Goal: Transaction & Acquisition: Book appointment/travel/reservation

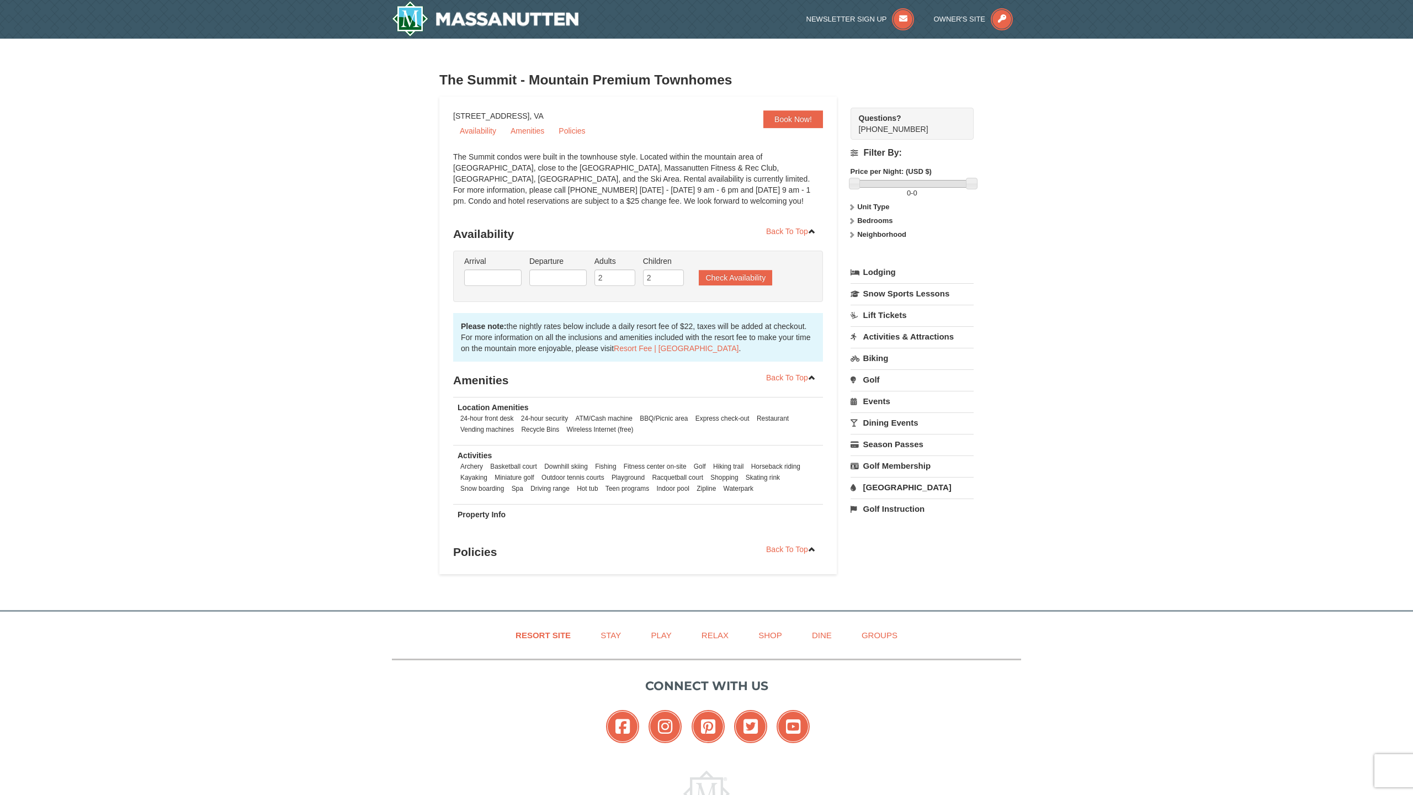
click at [492, 287] on li "Arrival Please format dates MM/DD/YYYY Please format dates MM/DD/YYYY" at bounding box center [492, 274] width 63 height 36
click at [496, 283] on input "text" at bounding box center [492, 277] width 57 height 17
click at [603, 301] on span "Next" at bounding box center [601, 297] width 9 height 9
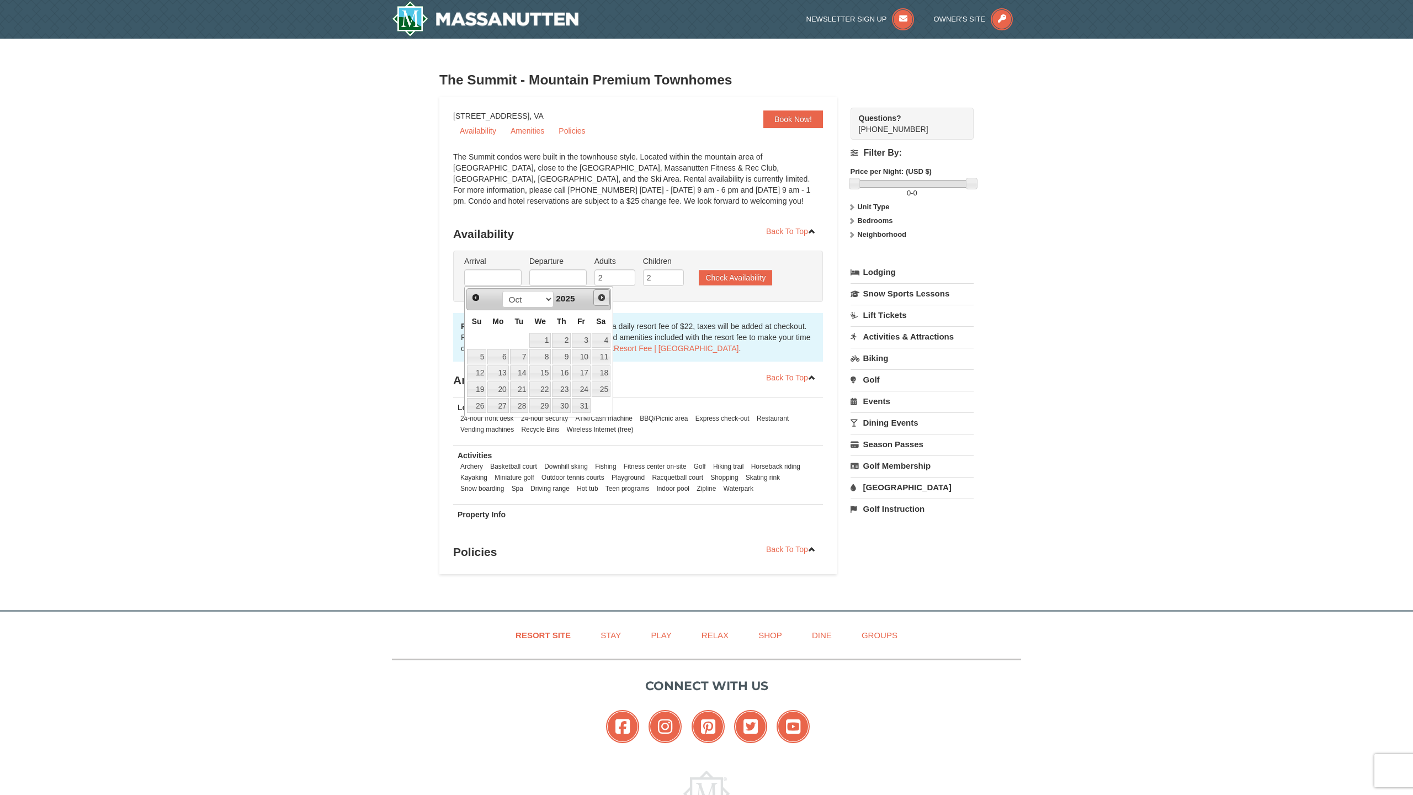
click at [603, 301] on span "Next" at bounding box center [601, 297] width 9 height 9
click at [505, 391] on link "22" at bounding box center [497, 388] width 21 height 15
type input "[DATE]"
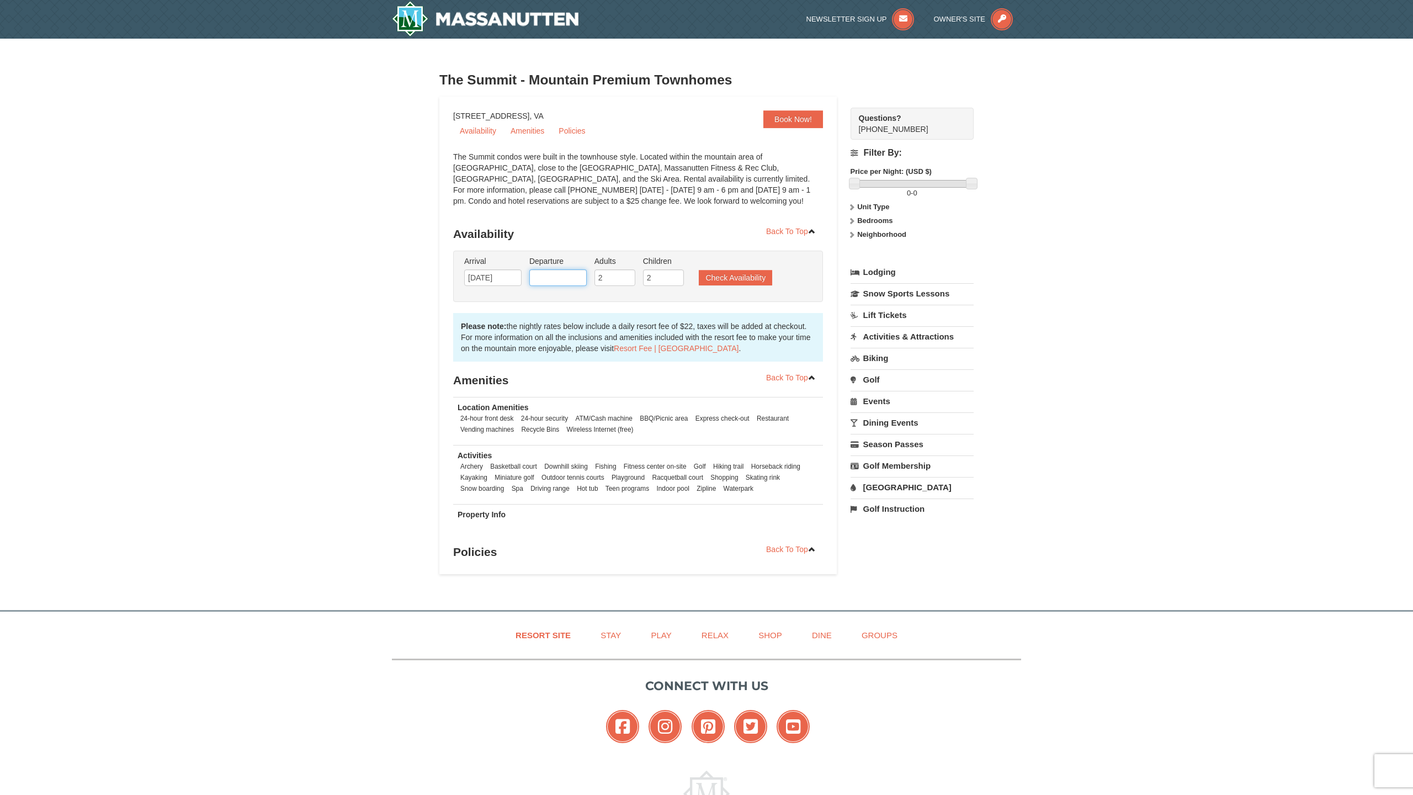
click at [572, 275] on input "text" at bounding box center [557, 277] width 57 height 17
click at [667, 298] on span "Next" at bounding box center [666, 297] width 9 height 9
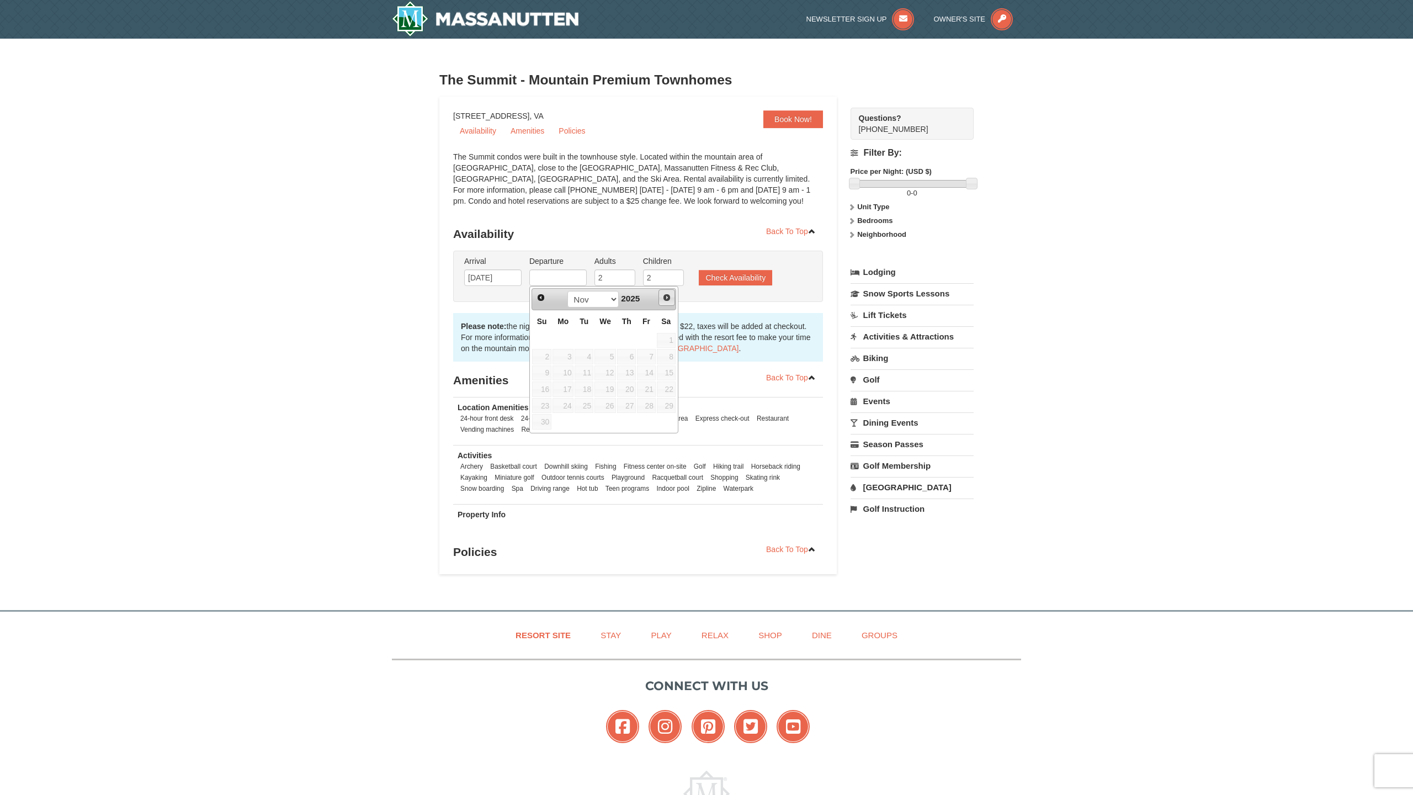
click at [667, 298] on span "Next" at bounding box center [666, 297] width 9 height 9
click at [670, 393] on link "27" at bounding box center [666, 388] width 19 height 15
type input "12/27/2025"
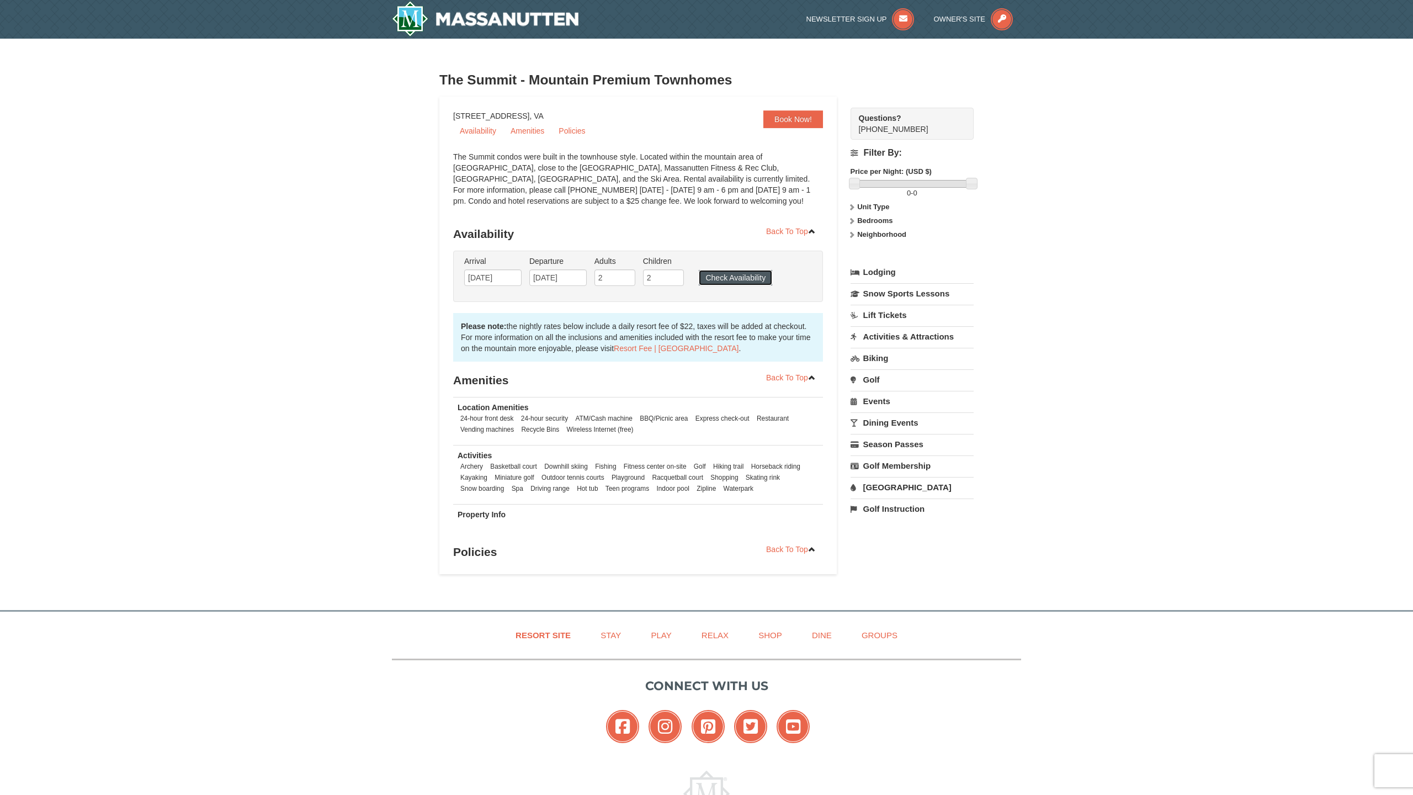
click at [746, 278] on button "Check Availability" at bounding box center [735, 277] width 73 height 15
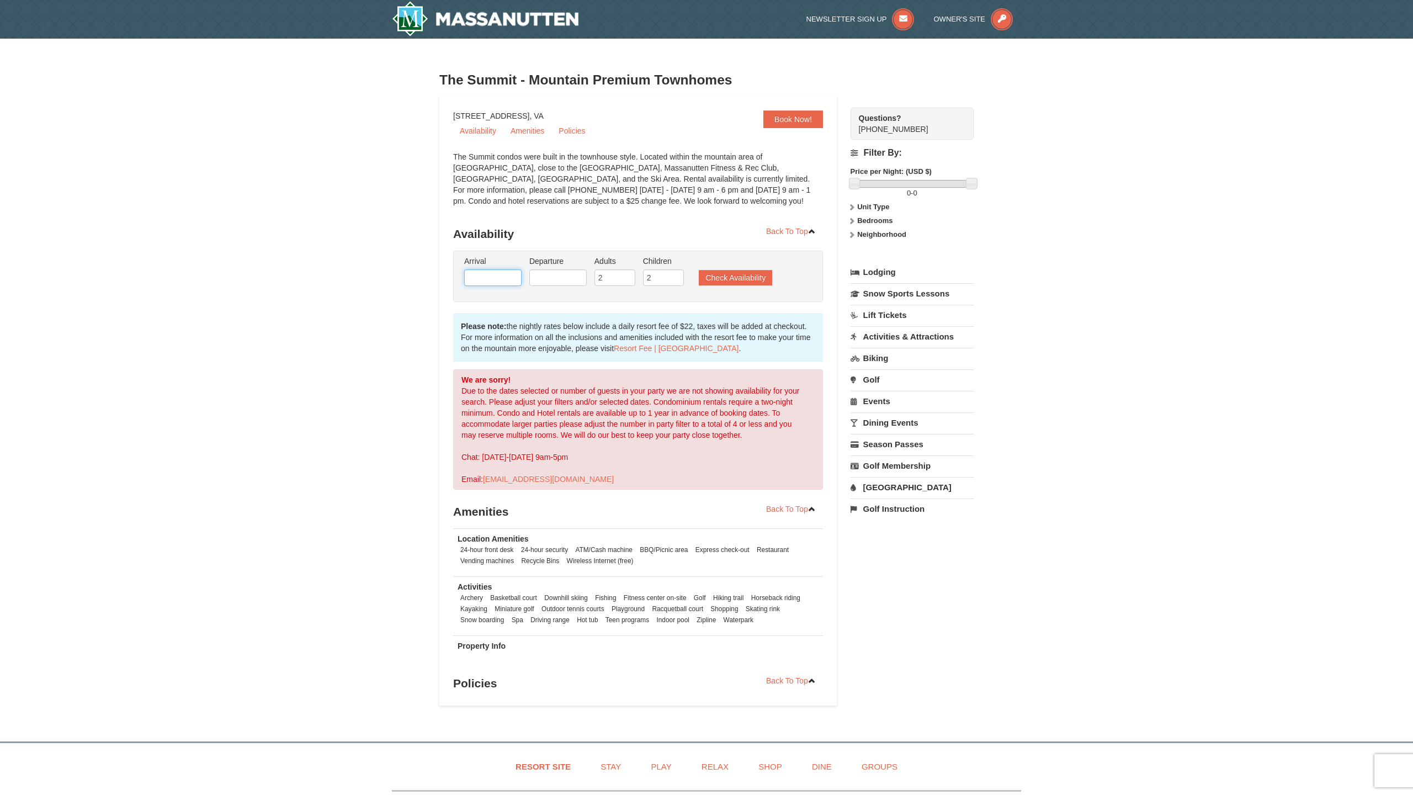
click at [506, 278] on input "text" at bounding box center [492, 277] width 57 height 17
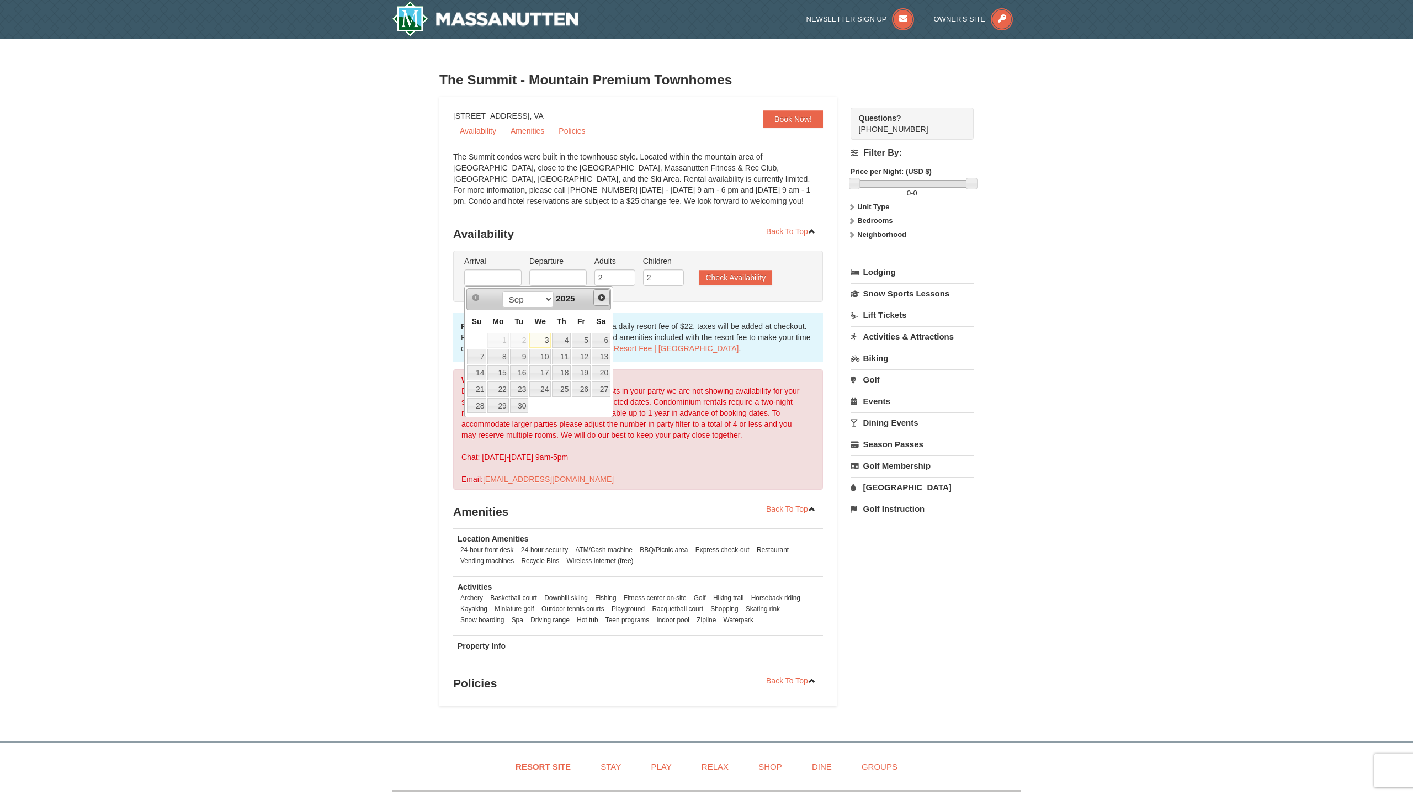
click at [602, 296] on span "Next" at bounding box center [601, 297] width 9 height 9
click at [479, 296] on span "Prev" at bounding box center [475, 297] width 9 height 9
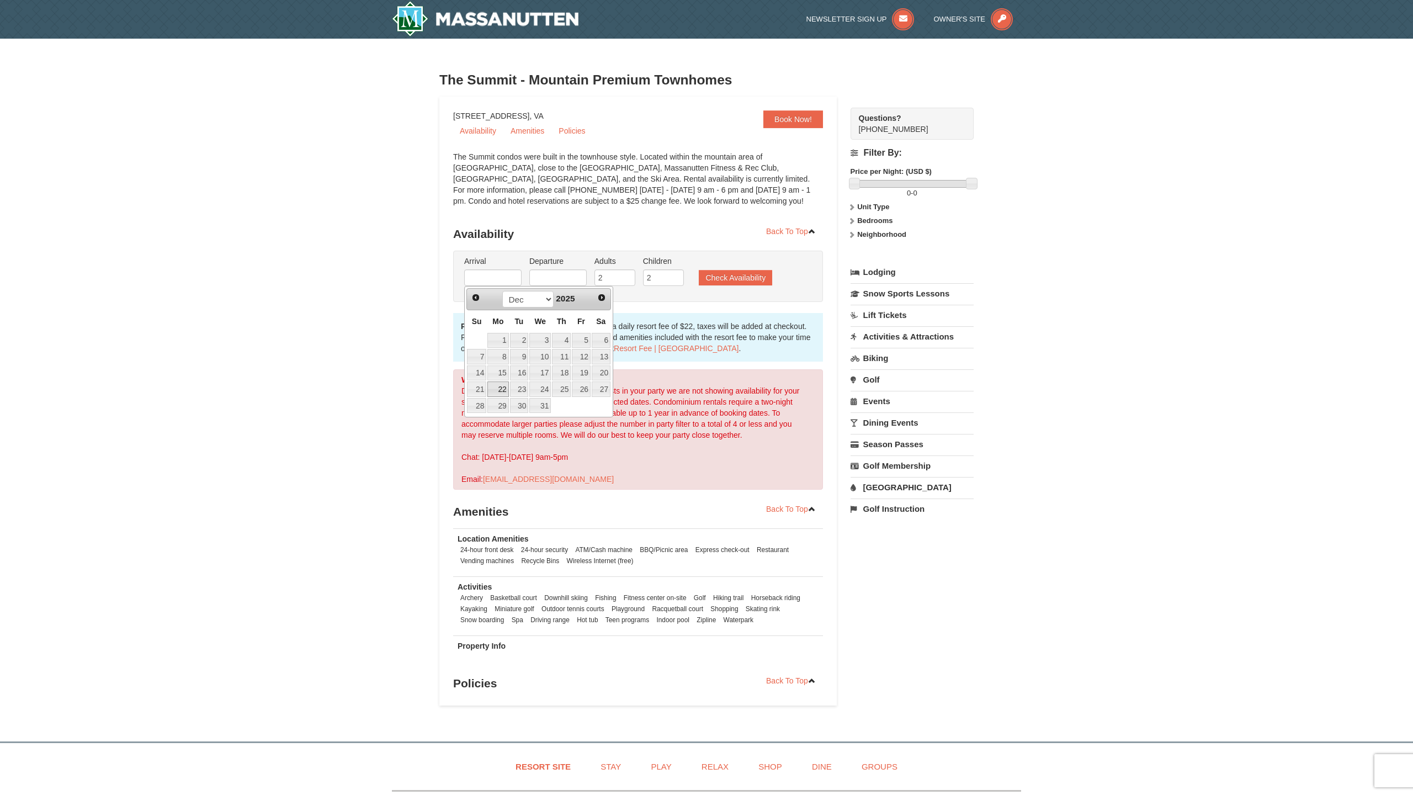
click at [498, 386] on link "22" at bounding box center [497, 388] width 21 height 15
type input "[DATE]"
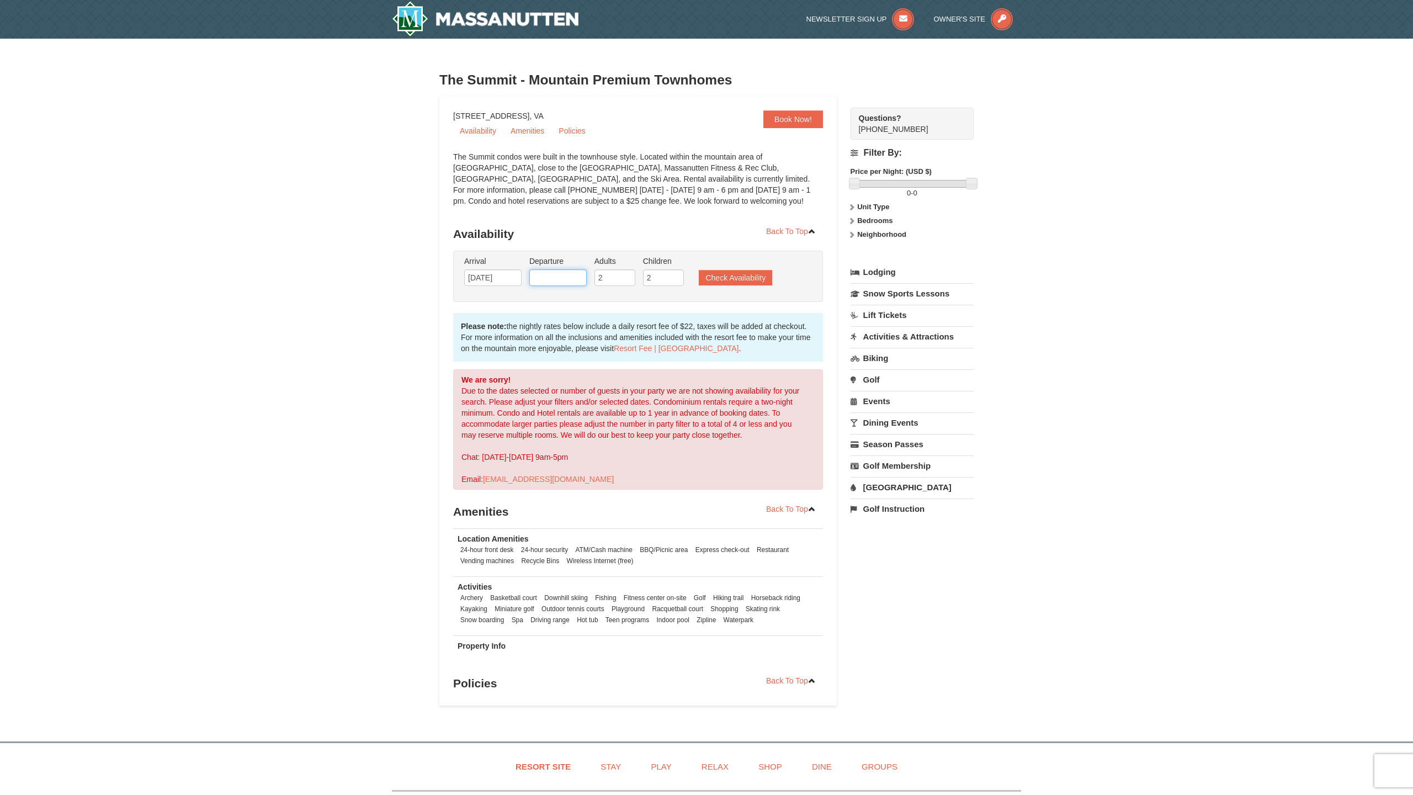
click at [568, 276] on input "text" at bounding box center [557, 277] width 57 height 17
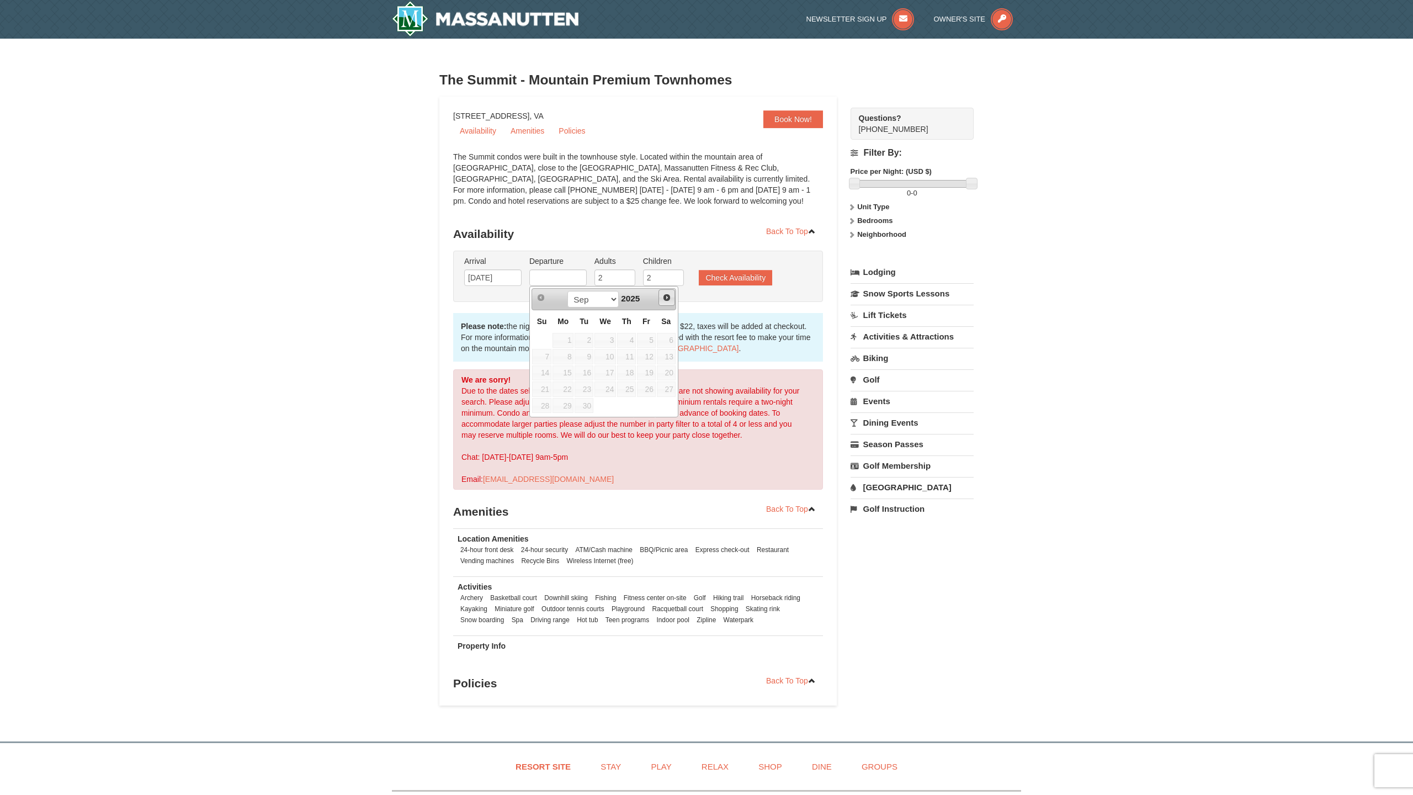
click at [667, 296] on span "Next" at bounding box center [666, 297] width 9 height 9
click at [538, 406] on link "28" at bounding box center [541, 405] width 19 height 15
type input "[DATE]"
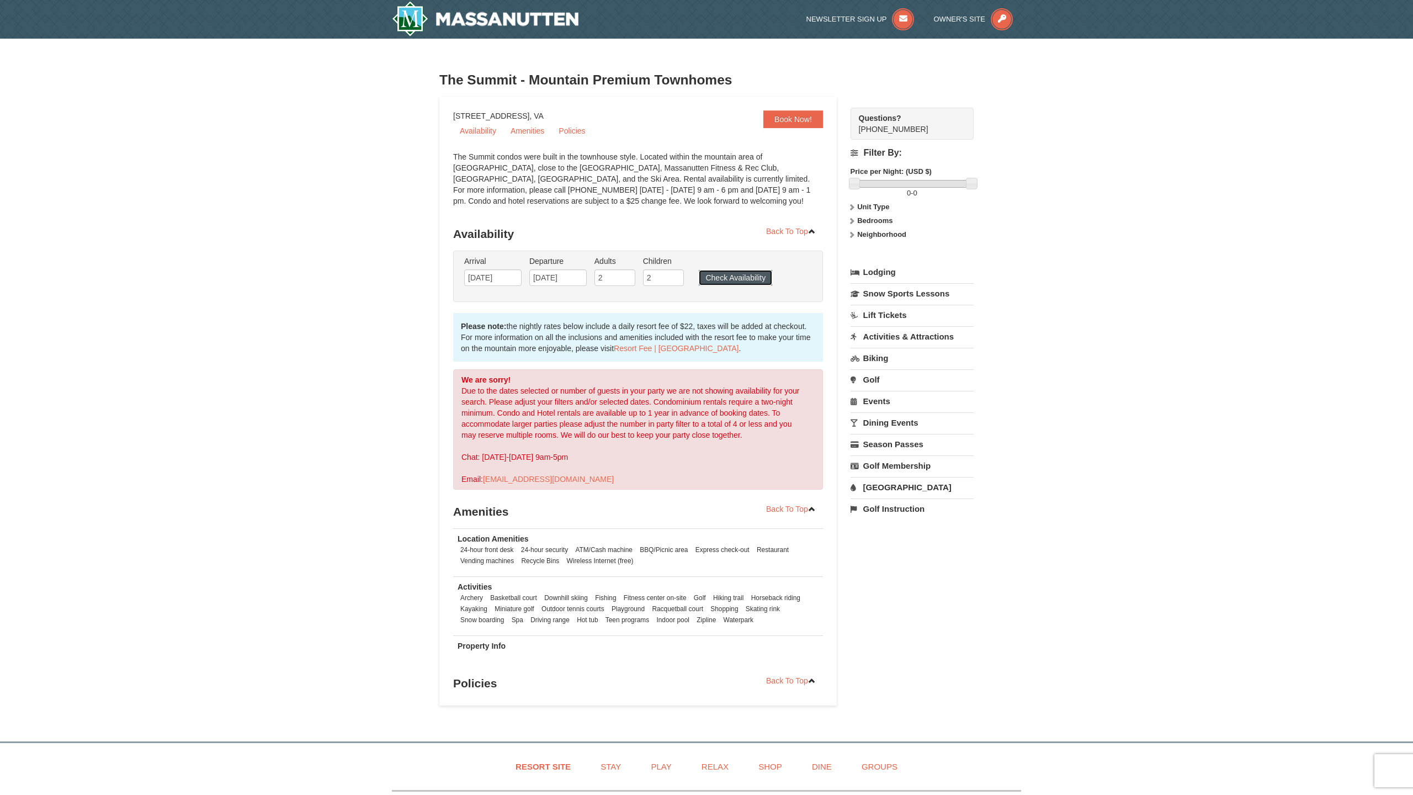
click at [719, 283] on button "Check Availability" at bounding box center [735, 277] width 73 height 15
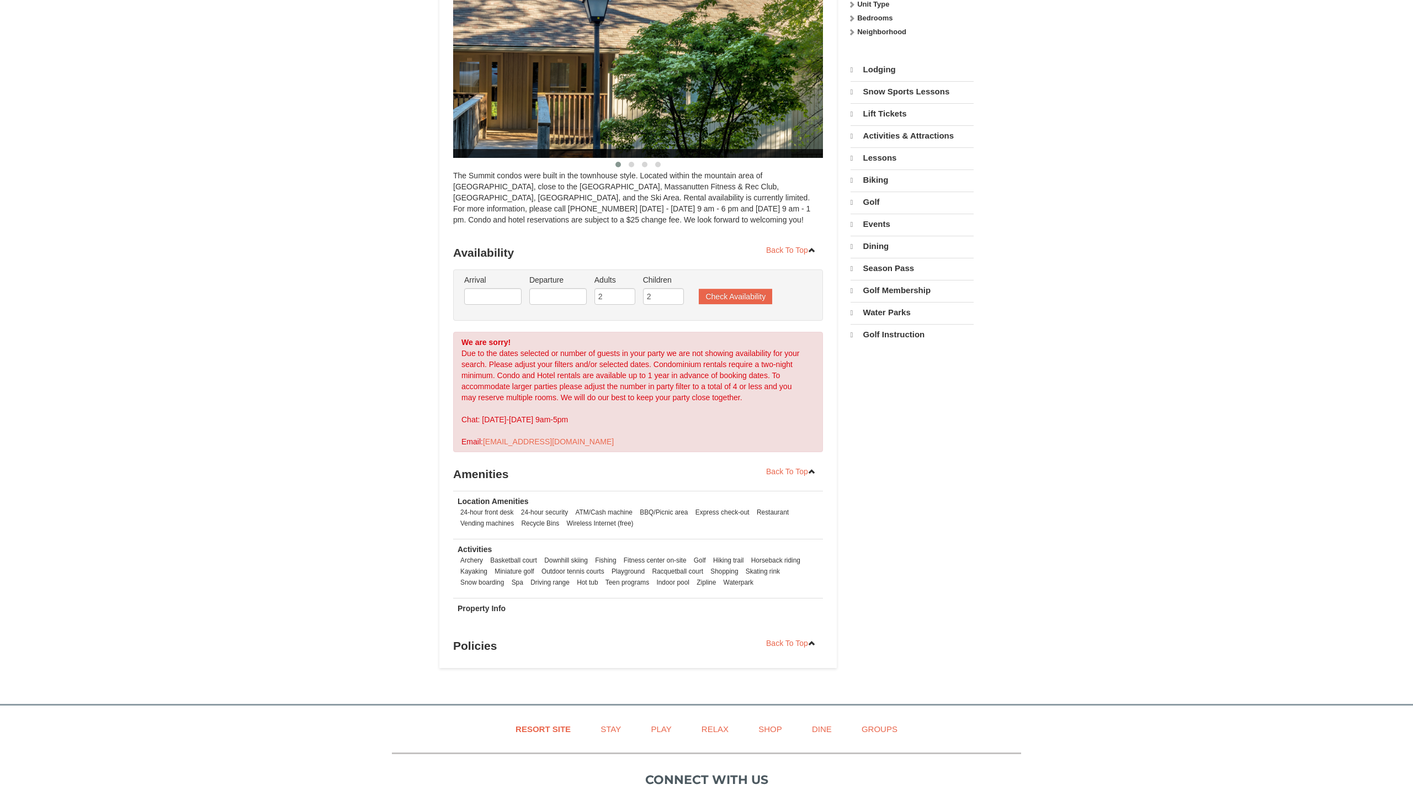
select select "9"
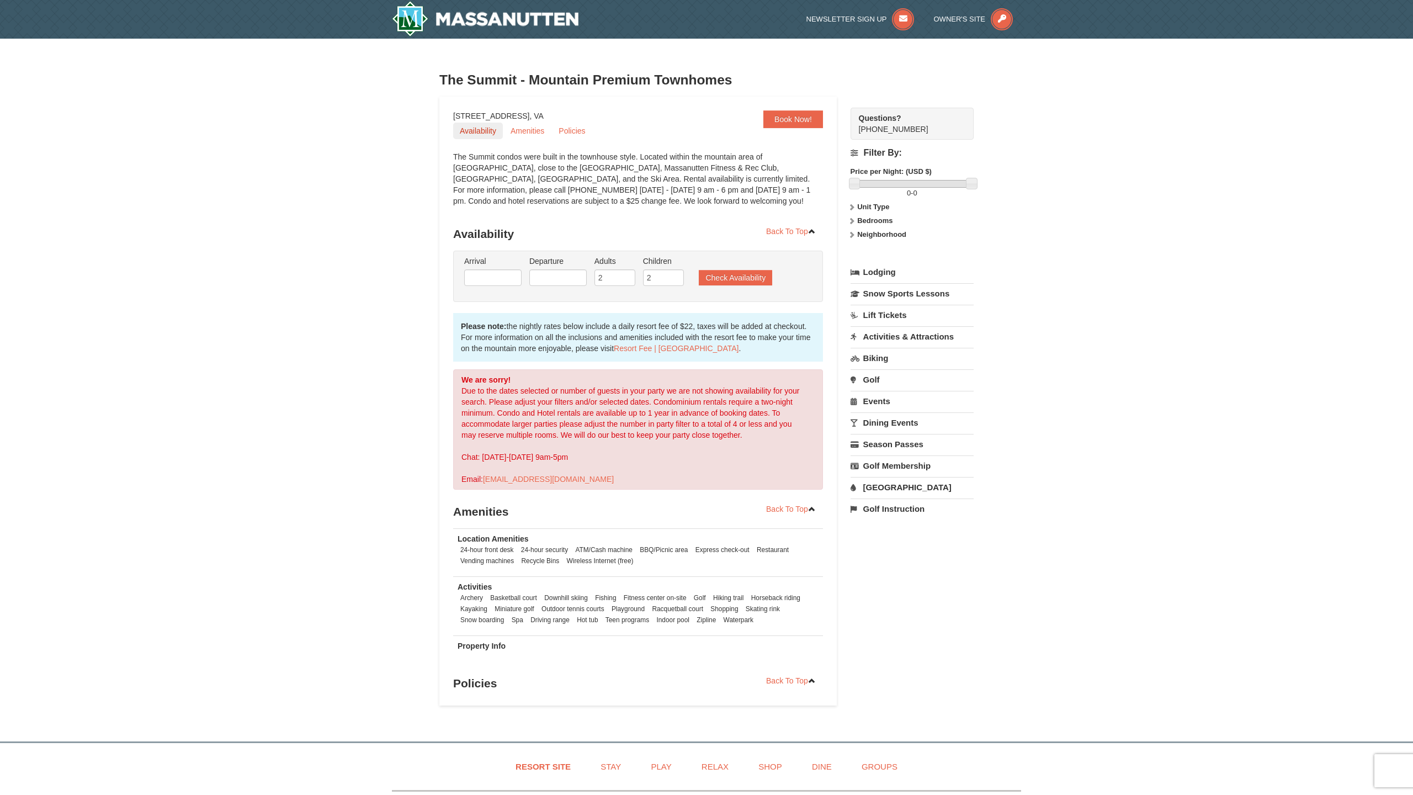
click at [480, 128] on link "Availability" at bounding box center [478, 131] width 50 height 17
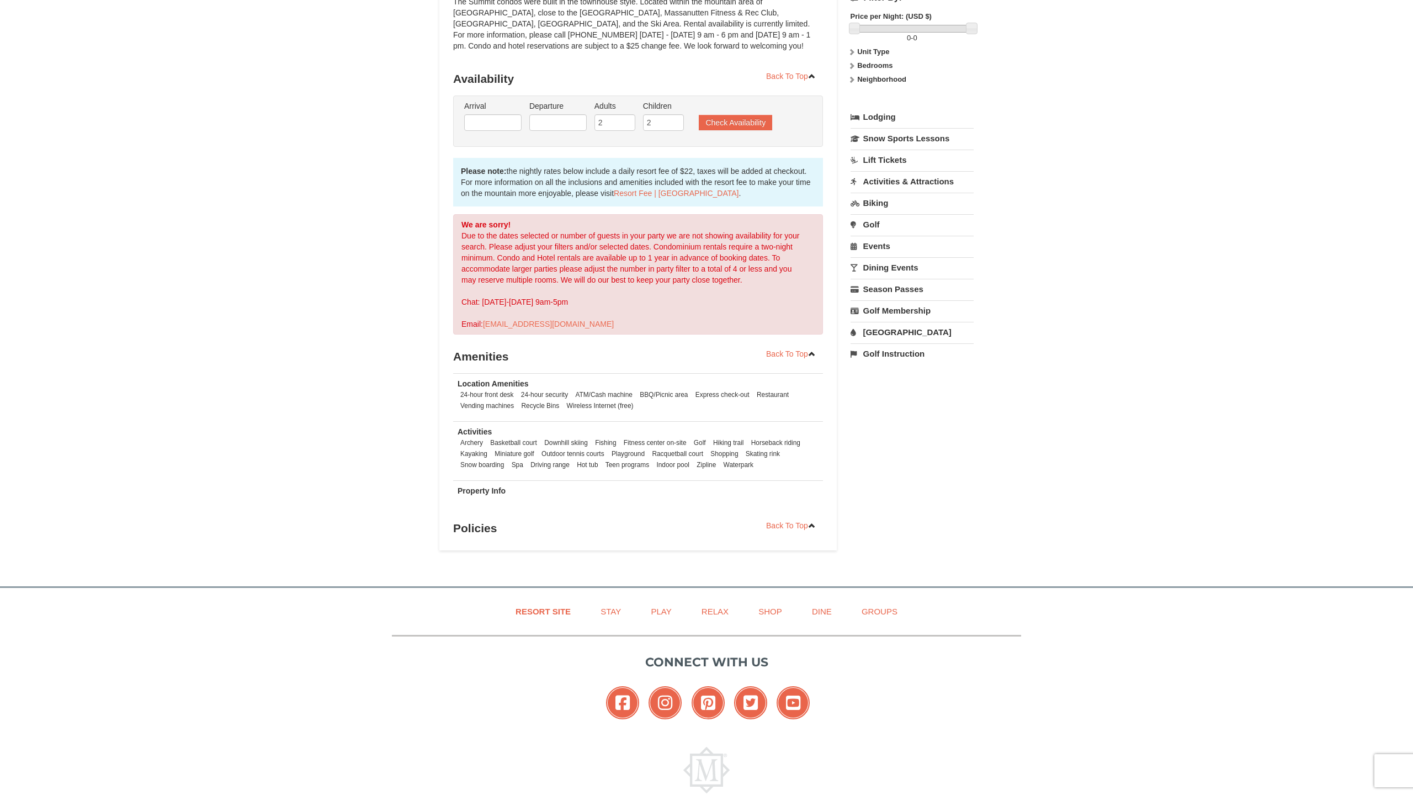
scroll to position [211, 0]
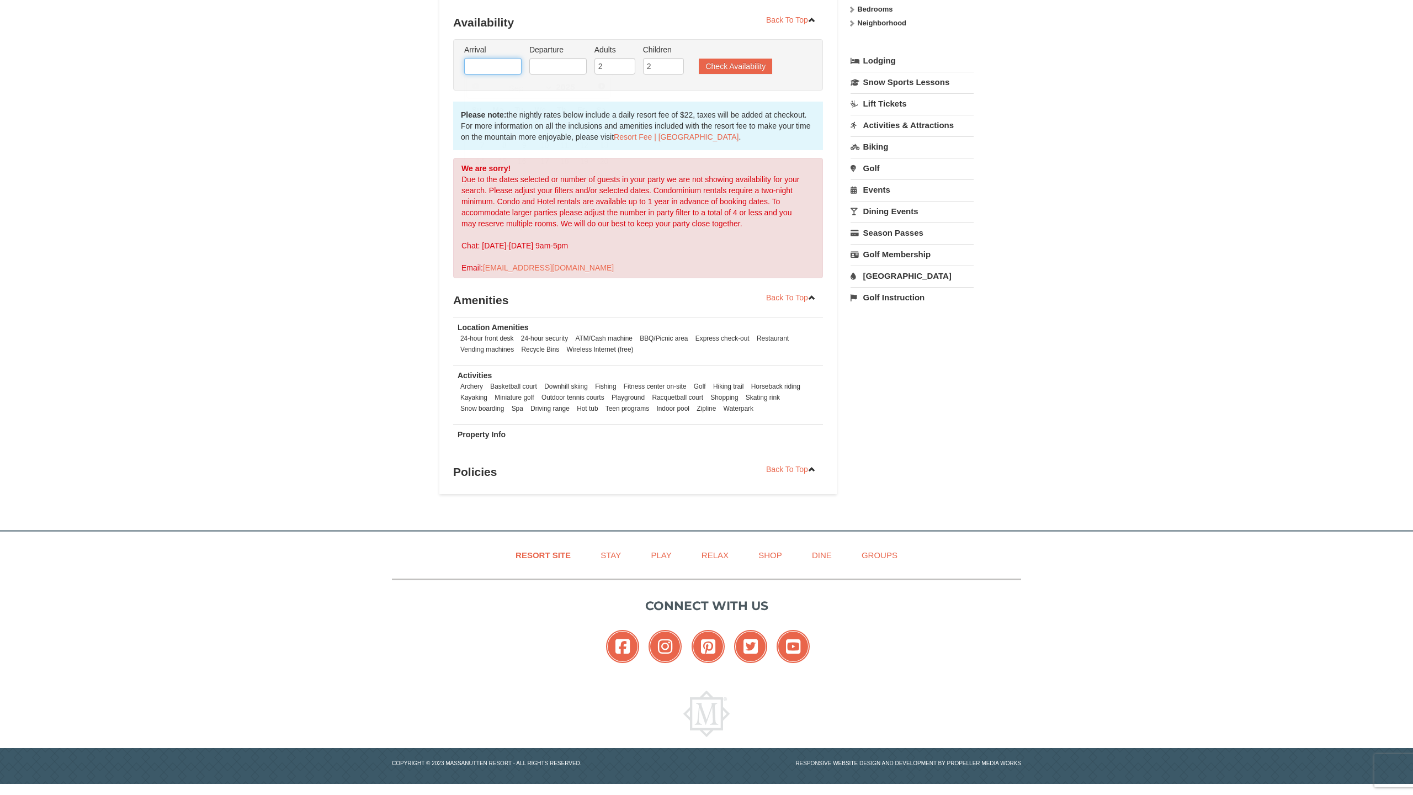
click at [503, 63] on input "text" at bounding box center [492, 66] width 57 height 17
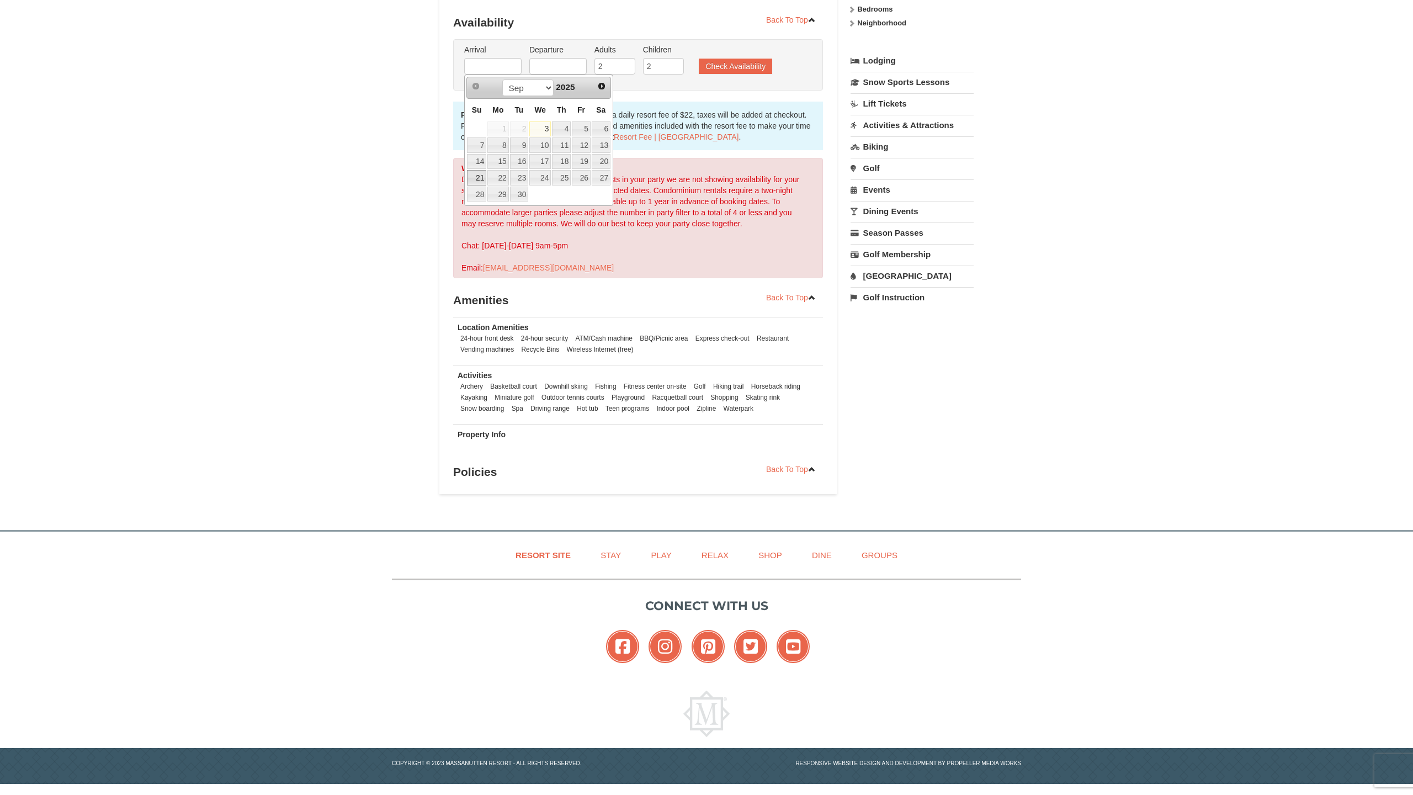
click at [476, 178] on link "21" at bounding box center [476, 177] width 19 height 15
type input "[DATE]"
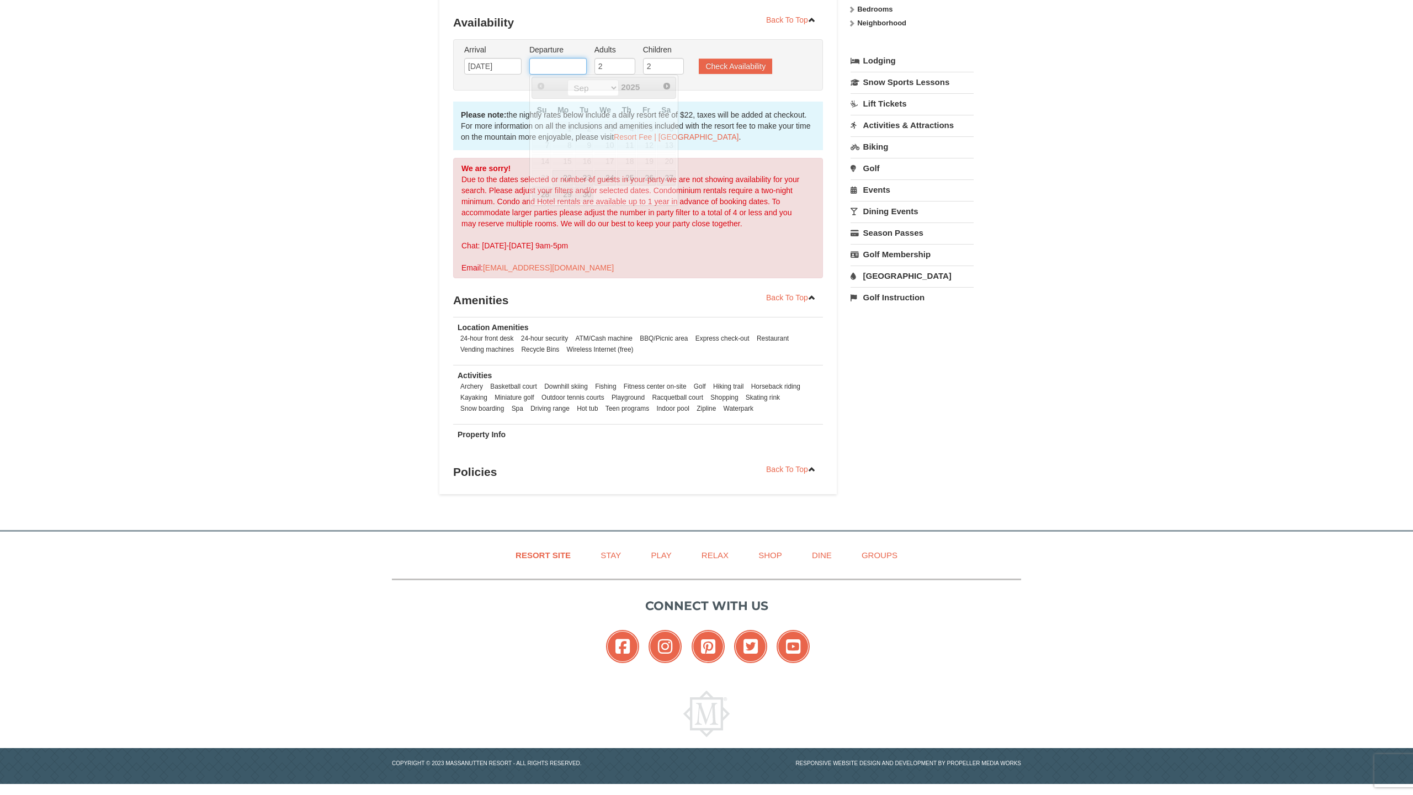
click at [581, 66] on input "text" at bounding box center [557, 66] width 57 height 17
click at [547, 196] on link "28" at bounding box center [541, 194] width 19 height 15
type input "09/28/2025"
click at [544, 67] on input "09/28/2025" at bounding box center [557, 66] width 57 height 17
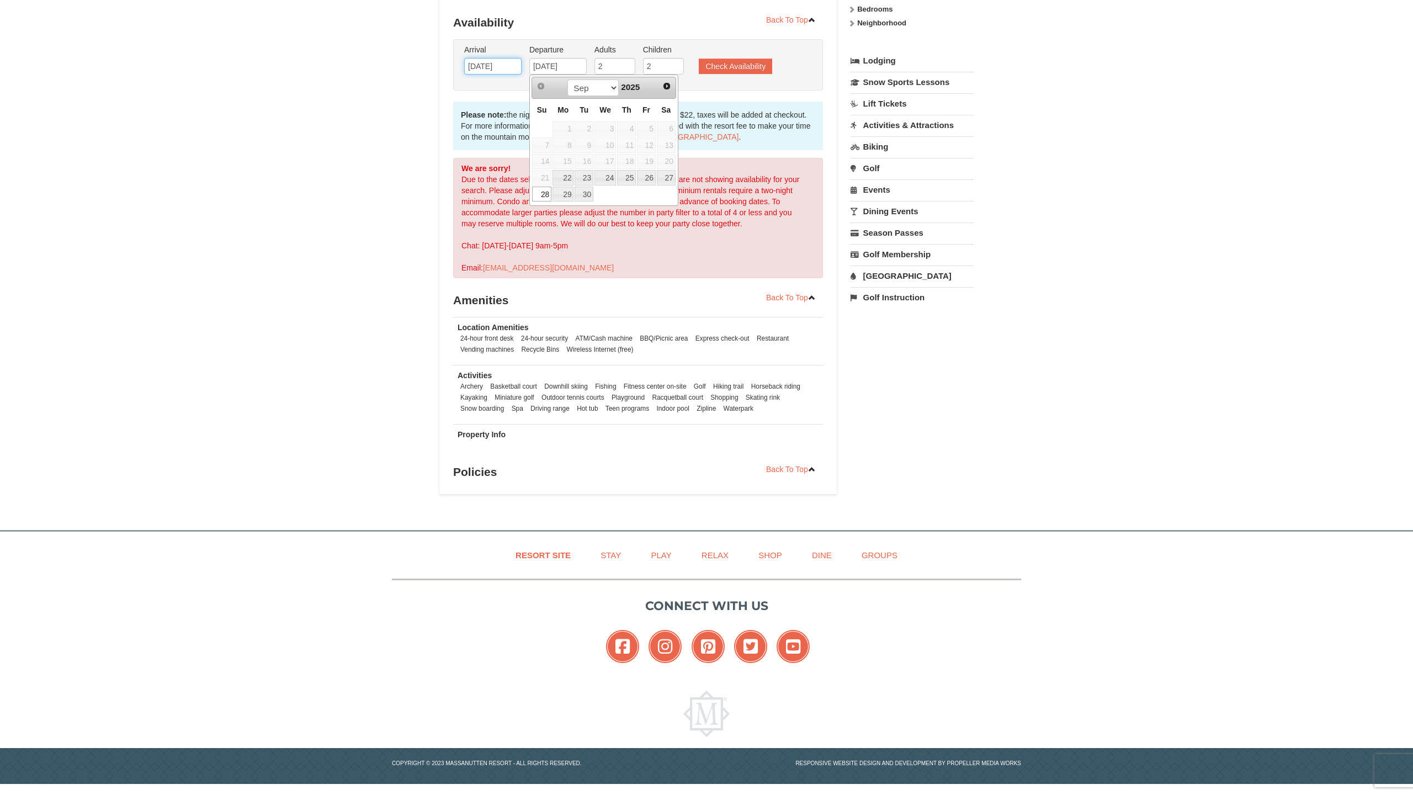
click at [491, 66] on input "09/21/2025" at bounding box center [492, 66] width 57 height 17
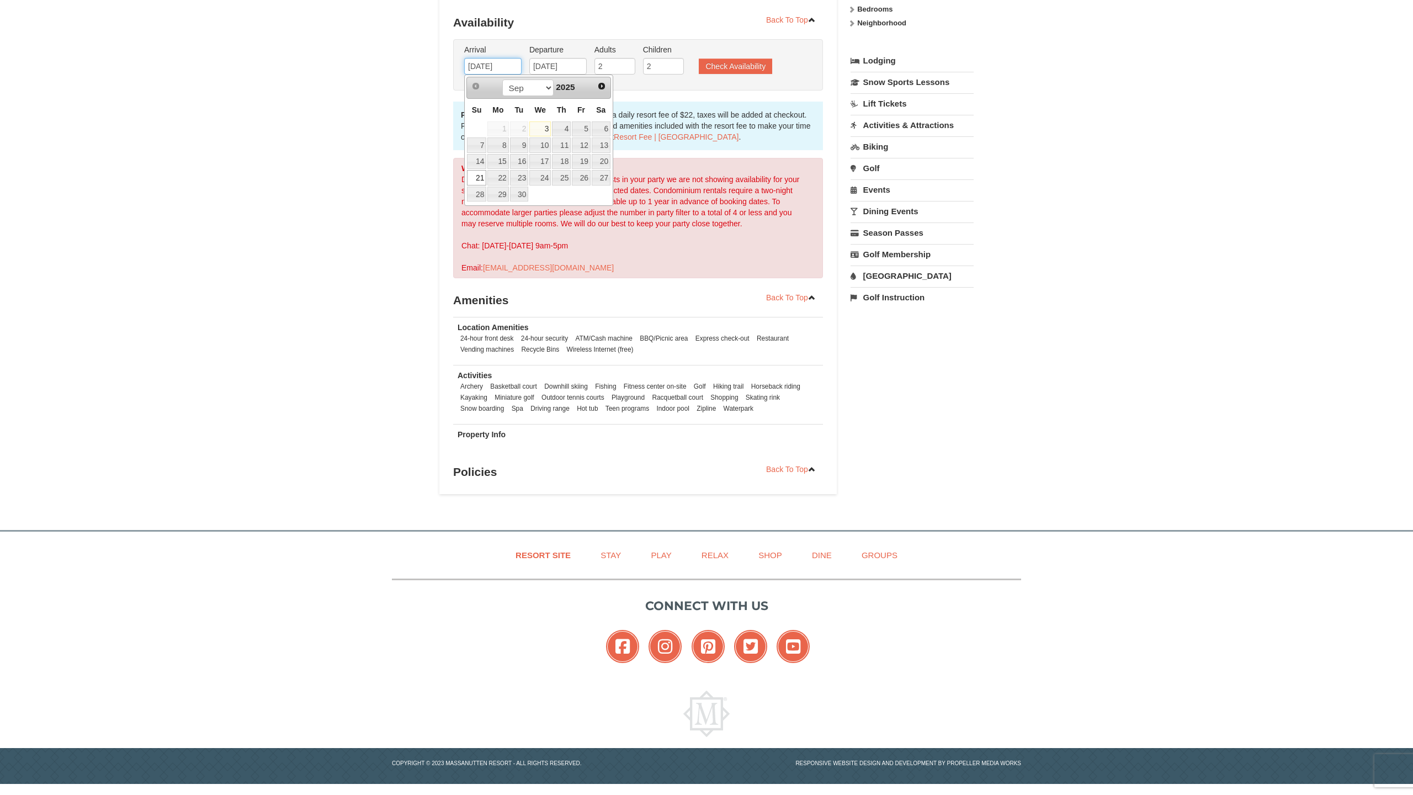
click at [491, 66] on input "09/21/2025" at bounding box center [492, 66] width 57 height 17
click at [497, 178] on link "22" at bounding box center [497, 177] width 21 height 15
type input "09/22/2025"
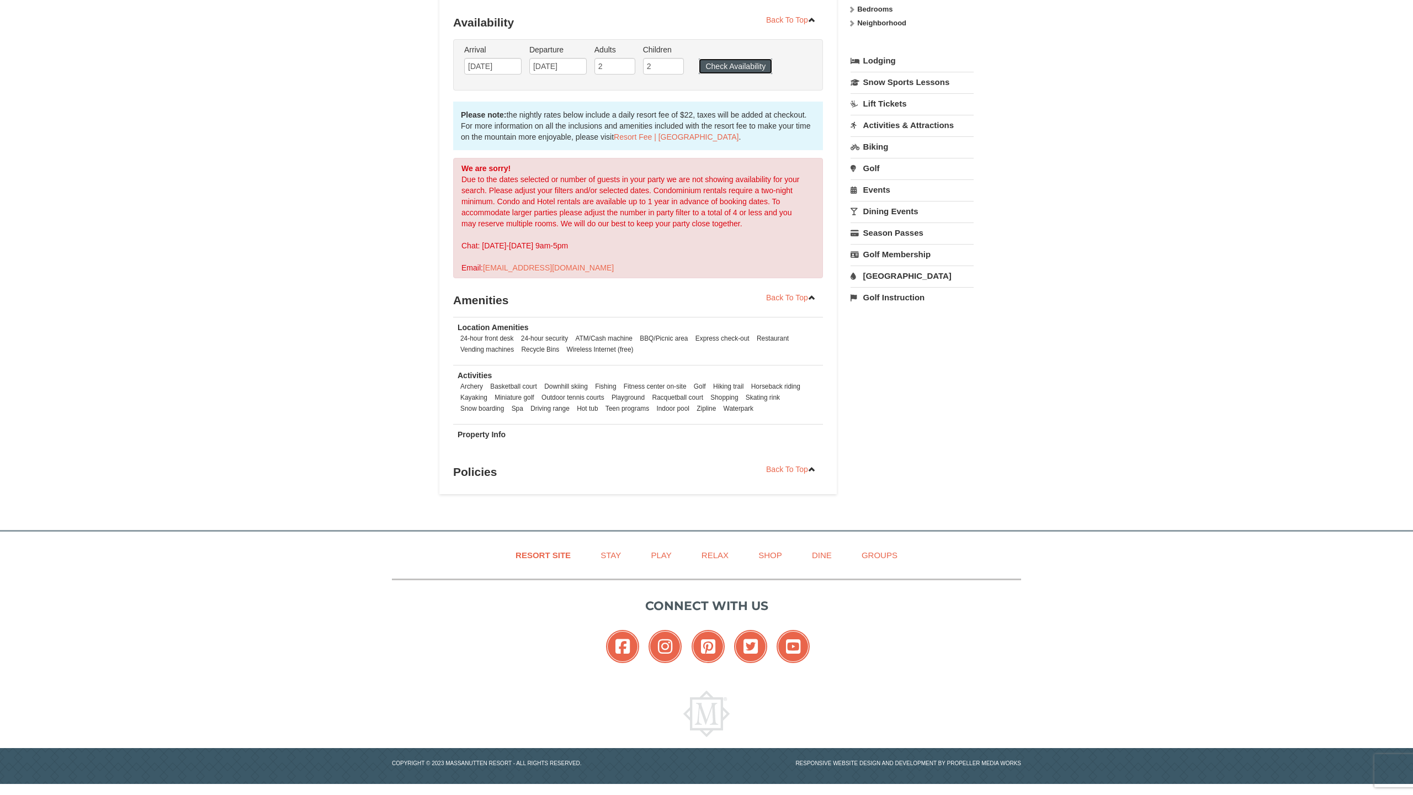
click at [733, 67] on button "Check Availability" at bounding box center [735, 66] width 73 height 15
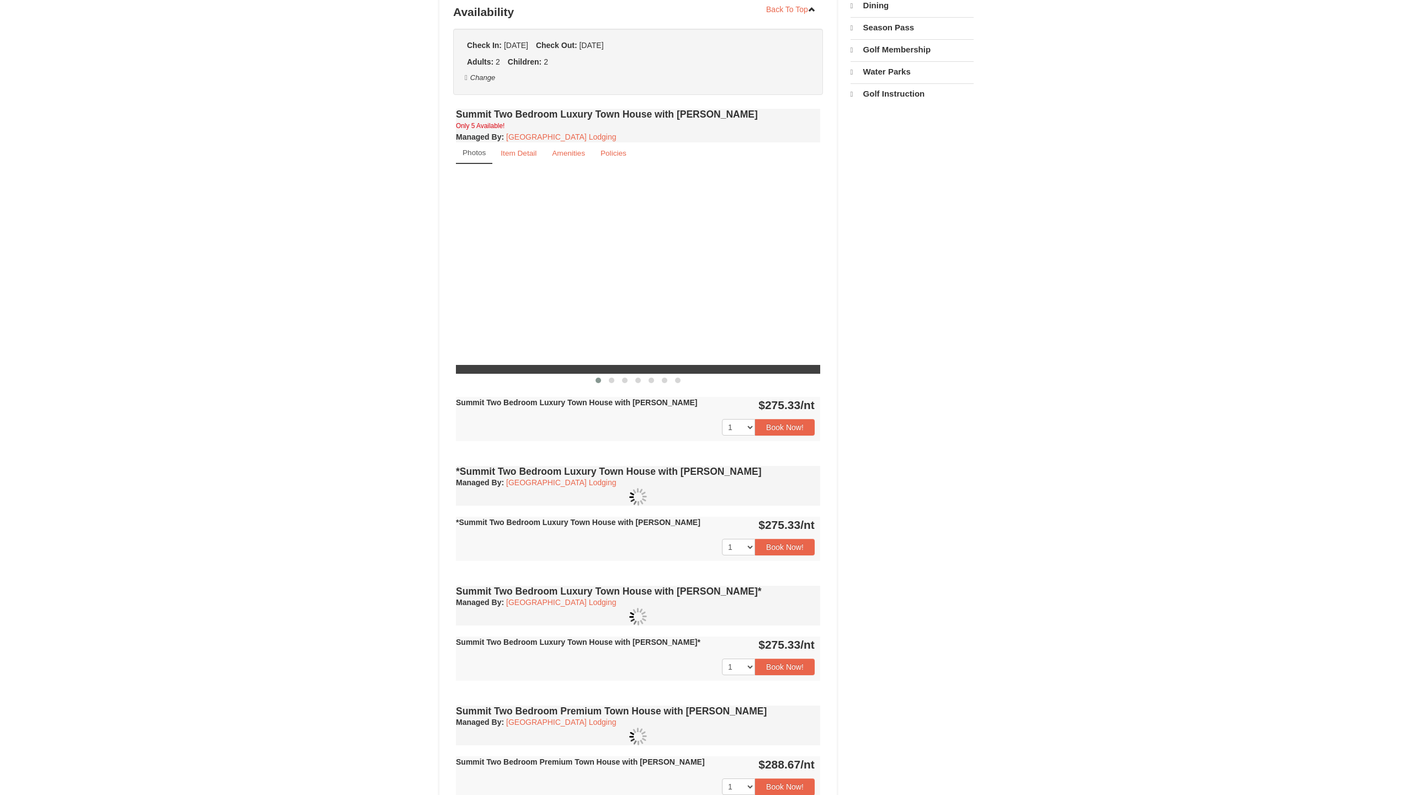
select select "9"
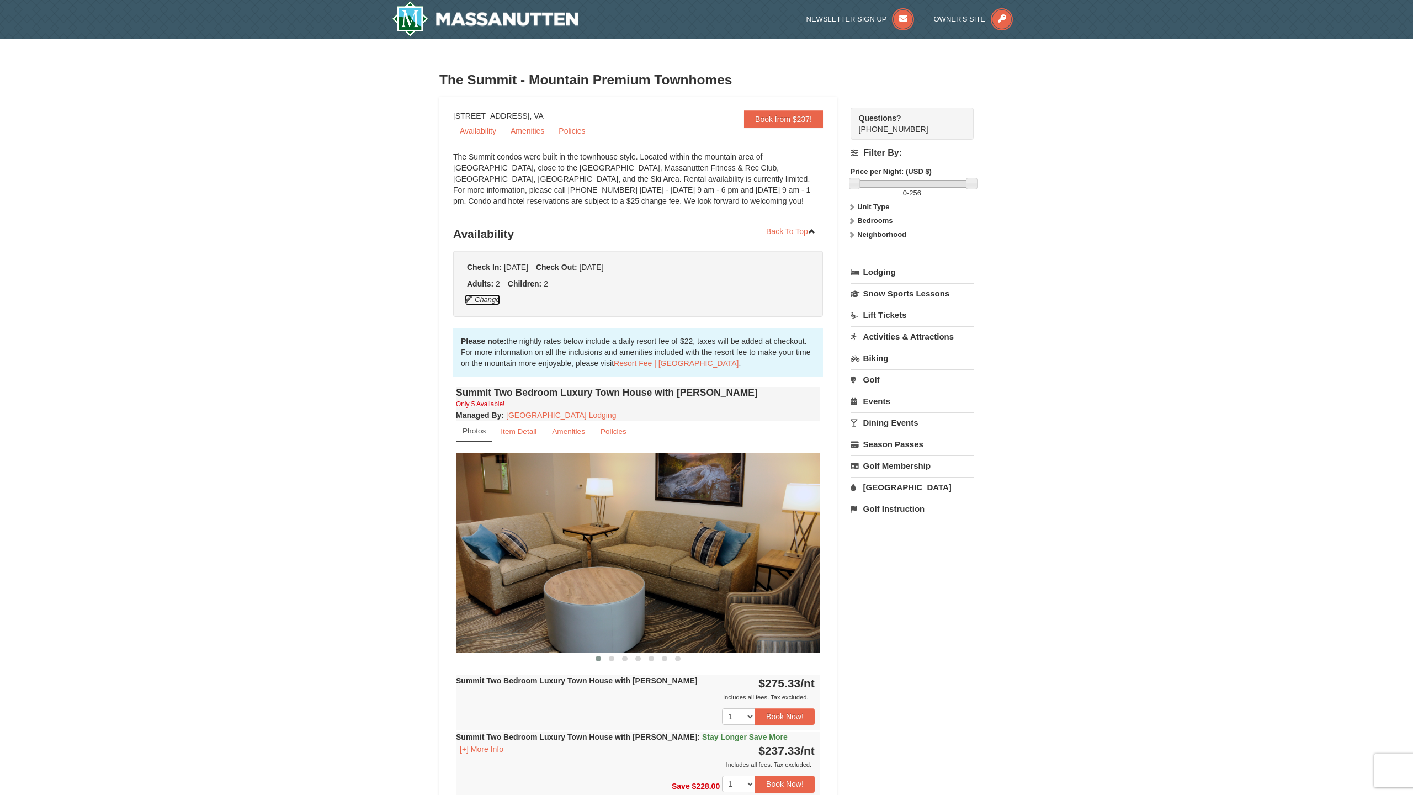
click at [489, 298] on button "Change" at bounding box center [482, 300] width 36 height 12
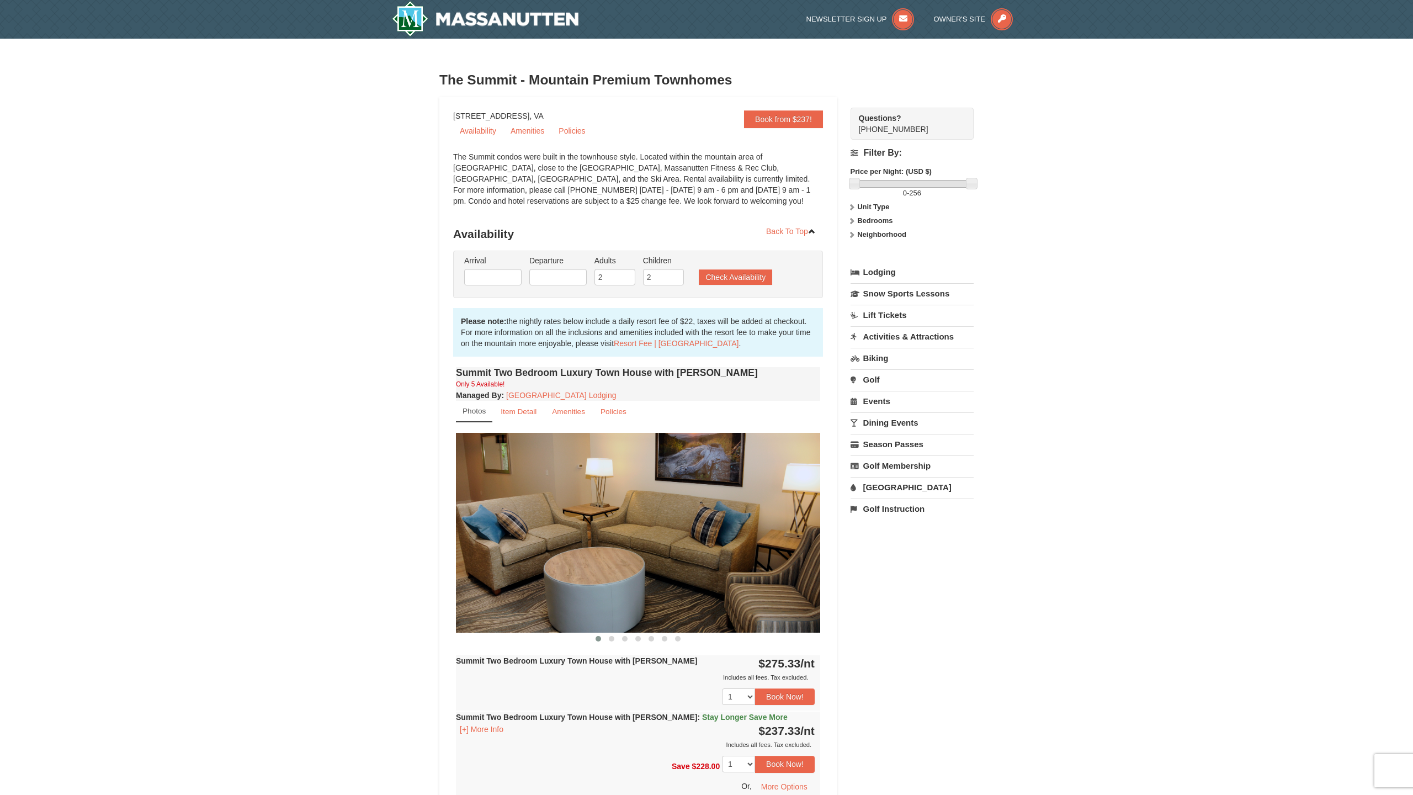
type input "[DATE]"
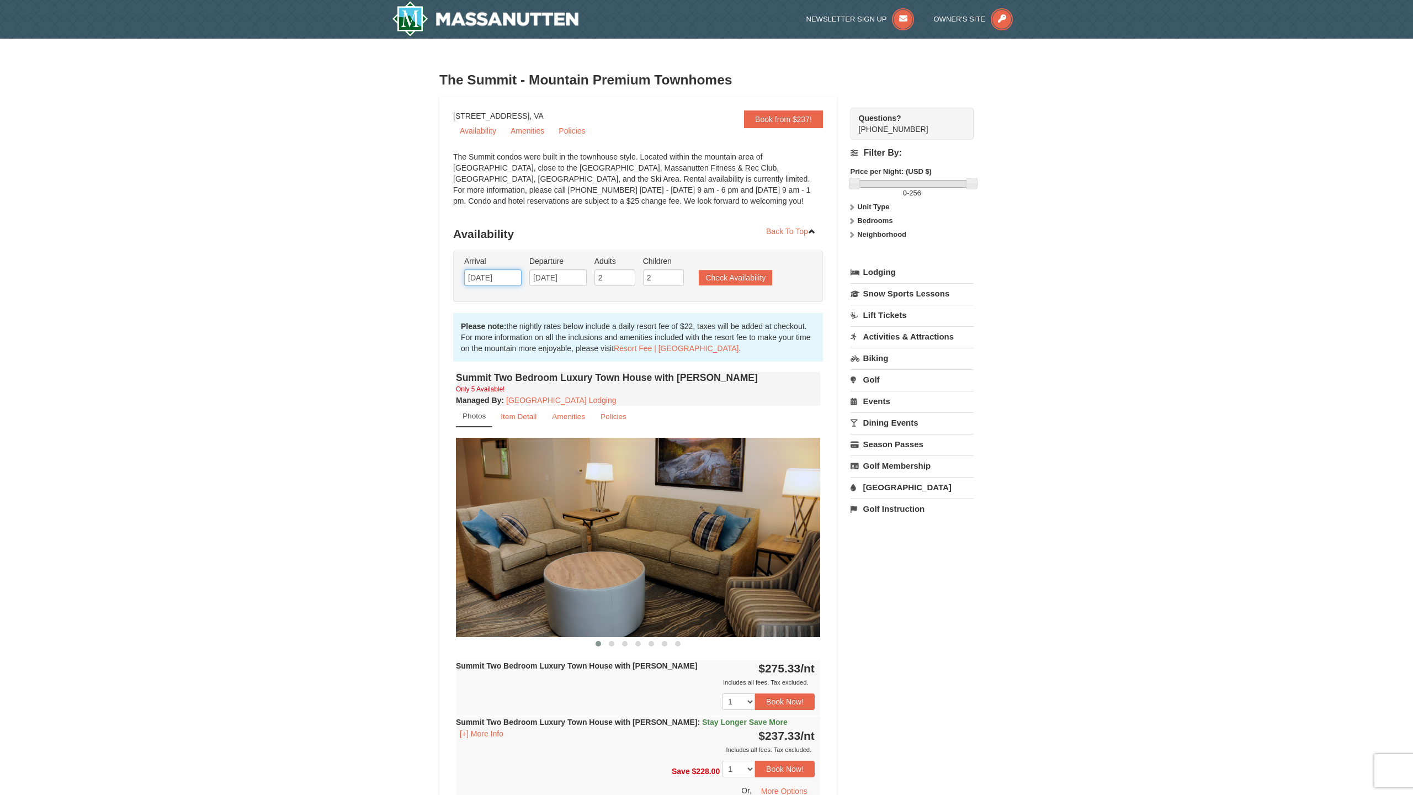
click at [512, 278] on input "[DATE]" at bounding box center [492, 277] width 57 height 17
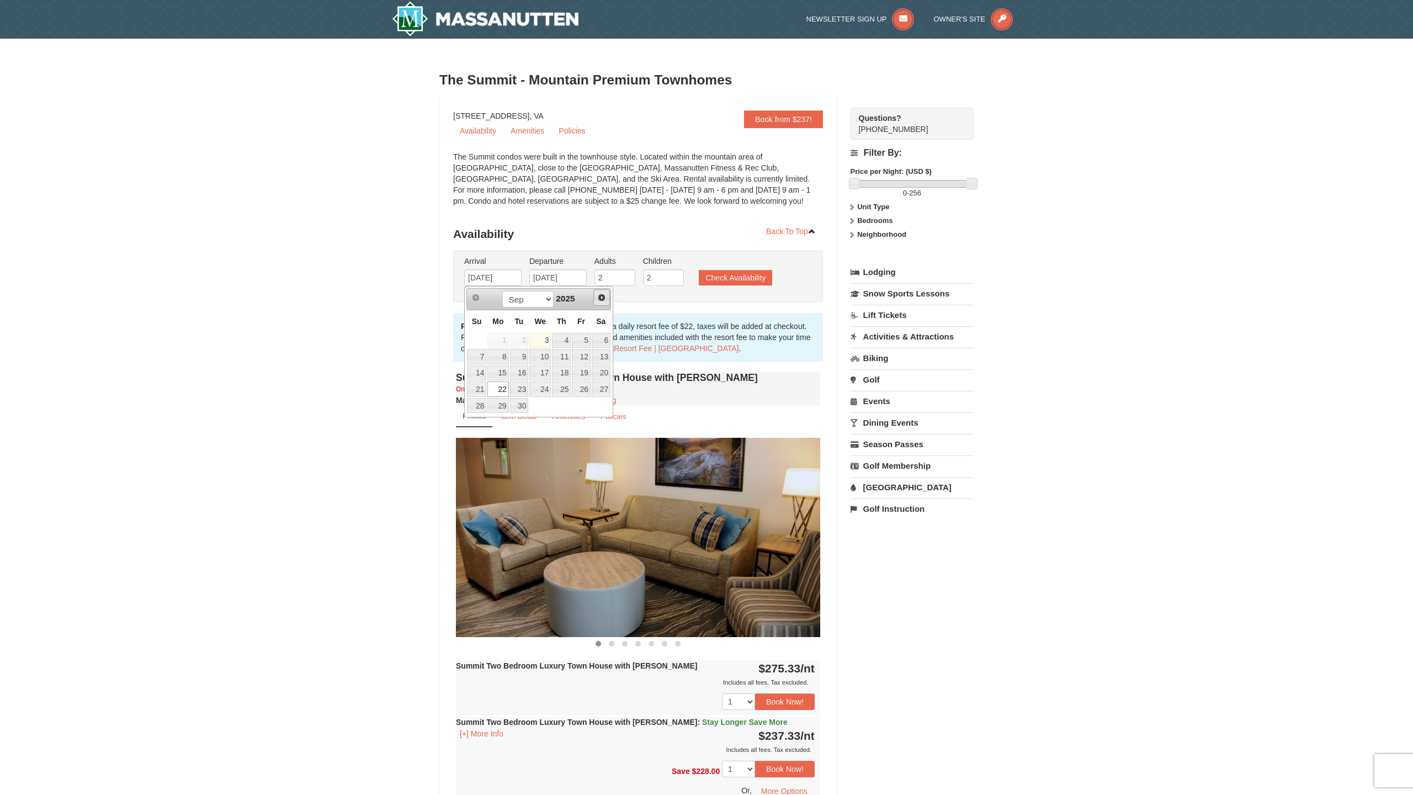
click at [602, 302] on link "Next" at bounding box center [601, 297] width 17 height 17
click at [603, 301] on span "Next" at bounding box center [601, 297] width 9 height 9
click at [496, 354] on link "5" at bounding box center [497, 356] width 21 height 15
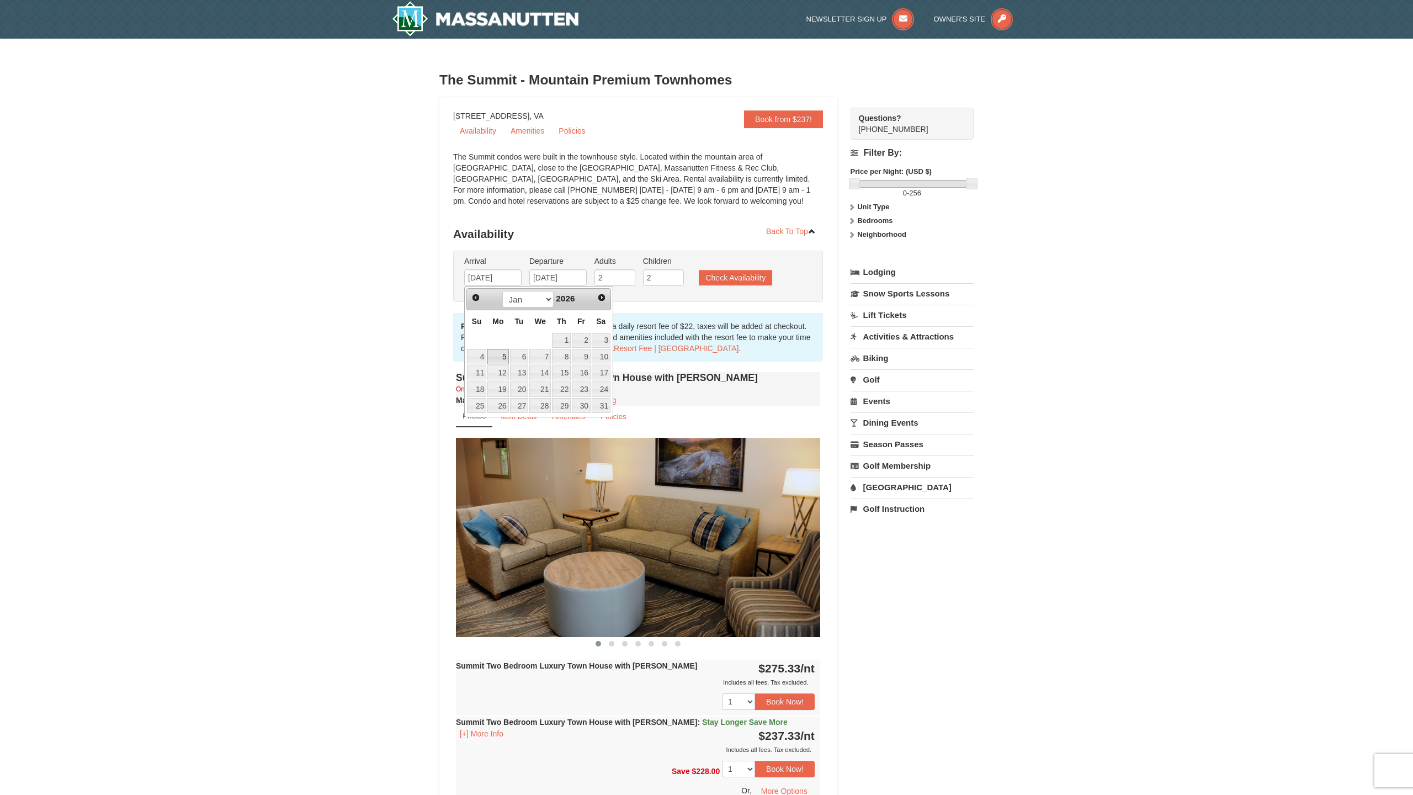
type input "01/05/2026"
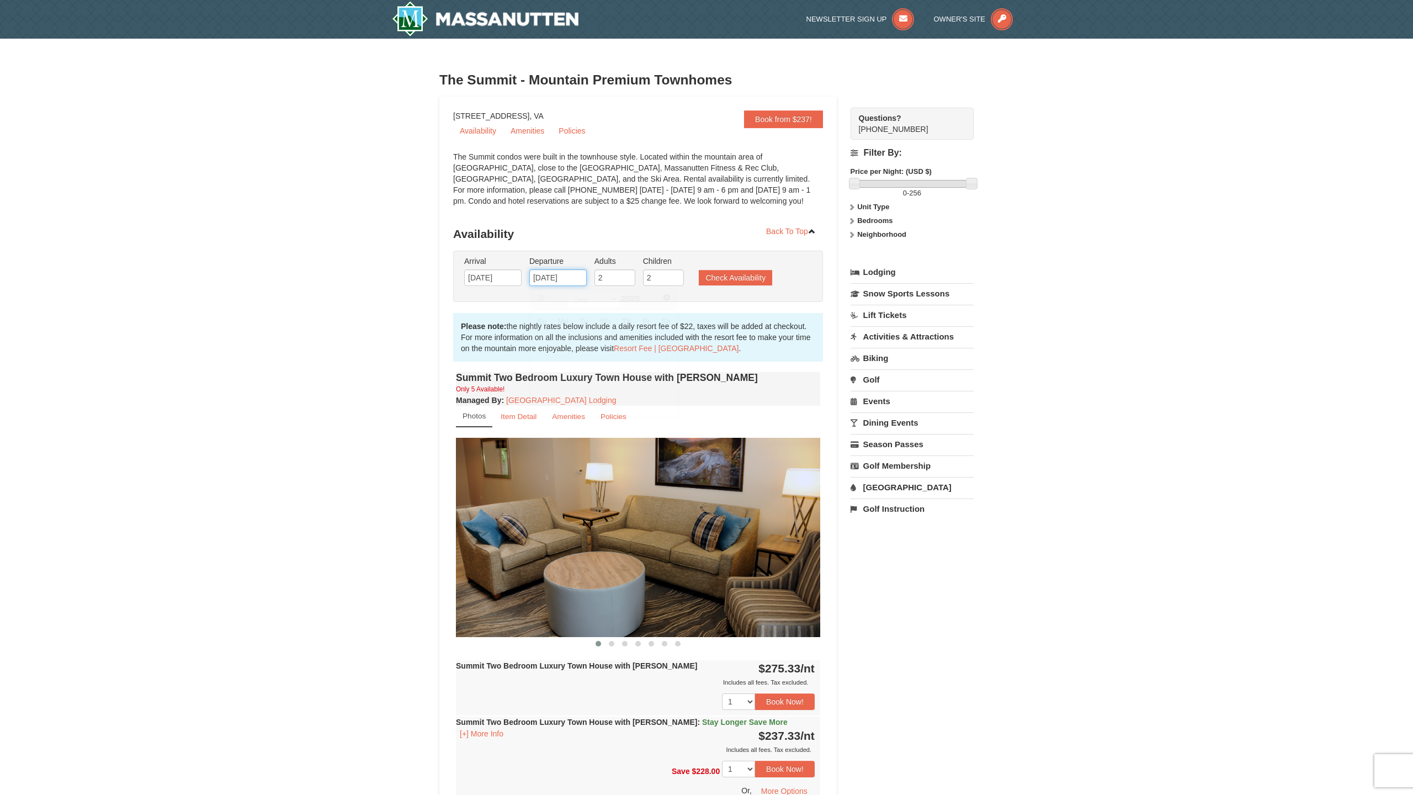
click at [563, 278] on input "[DATE]" at bounding box center [557, 277] width 57 height 17
click at [666, 296] on span "Next" at bounding box center [666, 297] width 9 height 9
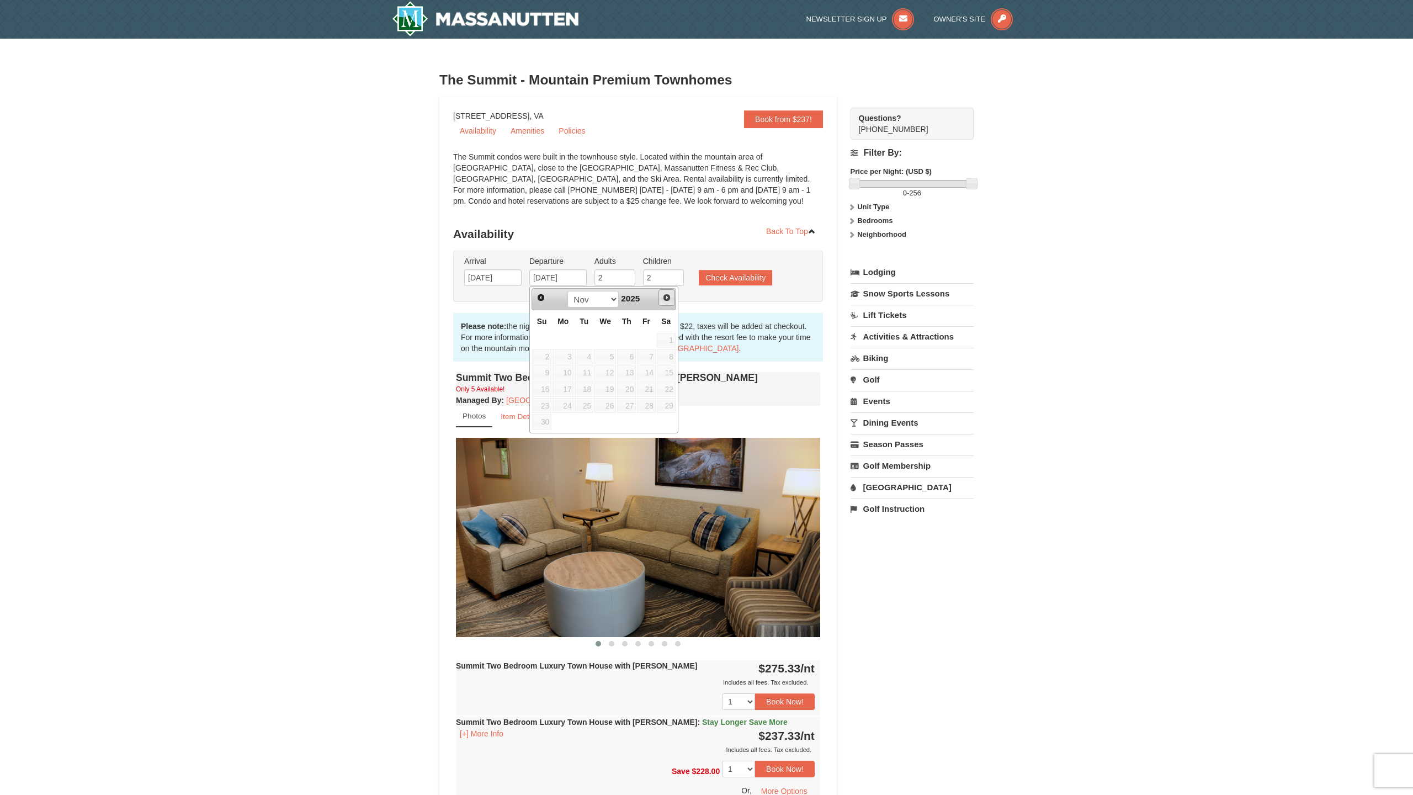
click at [666, 296] on span "Next" at bounding box center [666, 297] width 9 height 9
click at [542, 370] on link "11" at bounding box center [541, 372] width 19 height 15
type input "01/11/2026"
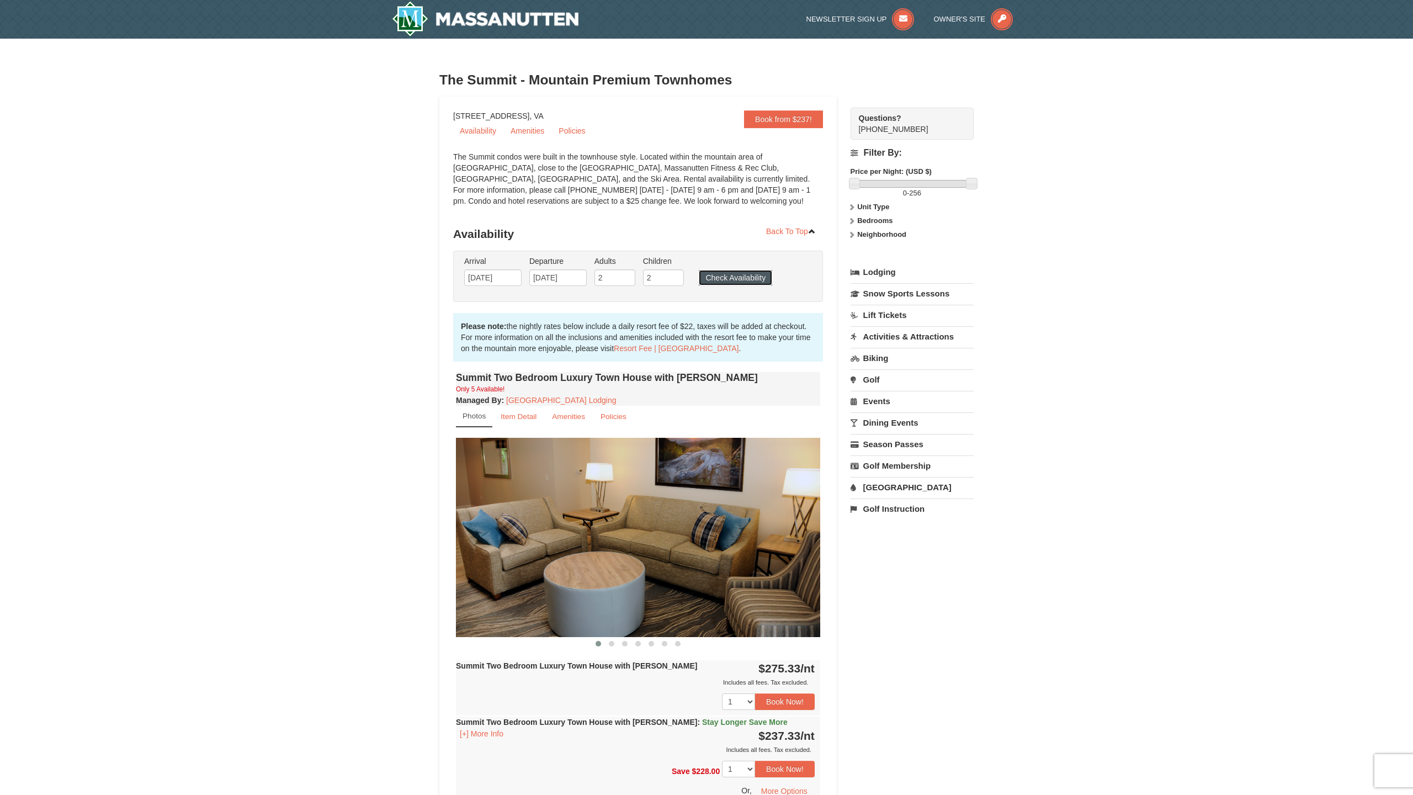
click at [724, 280] on button "Check Availability" at bounding box center [735, 277] width 73 height 15
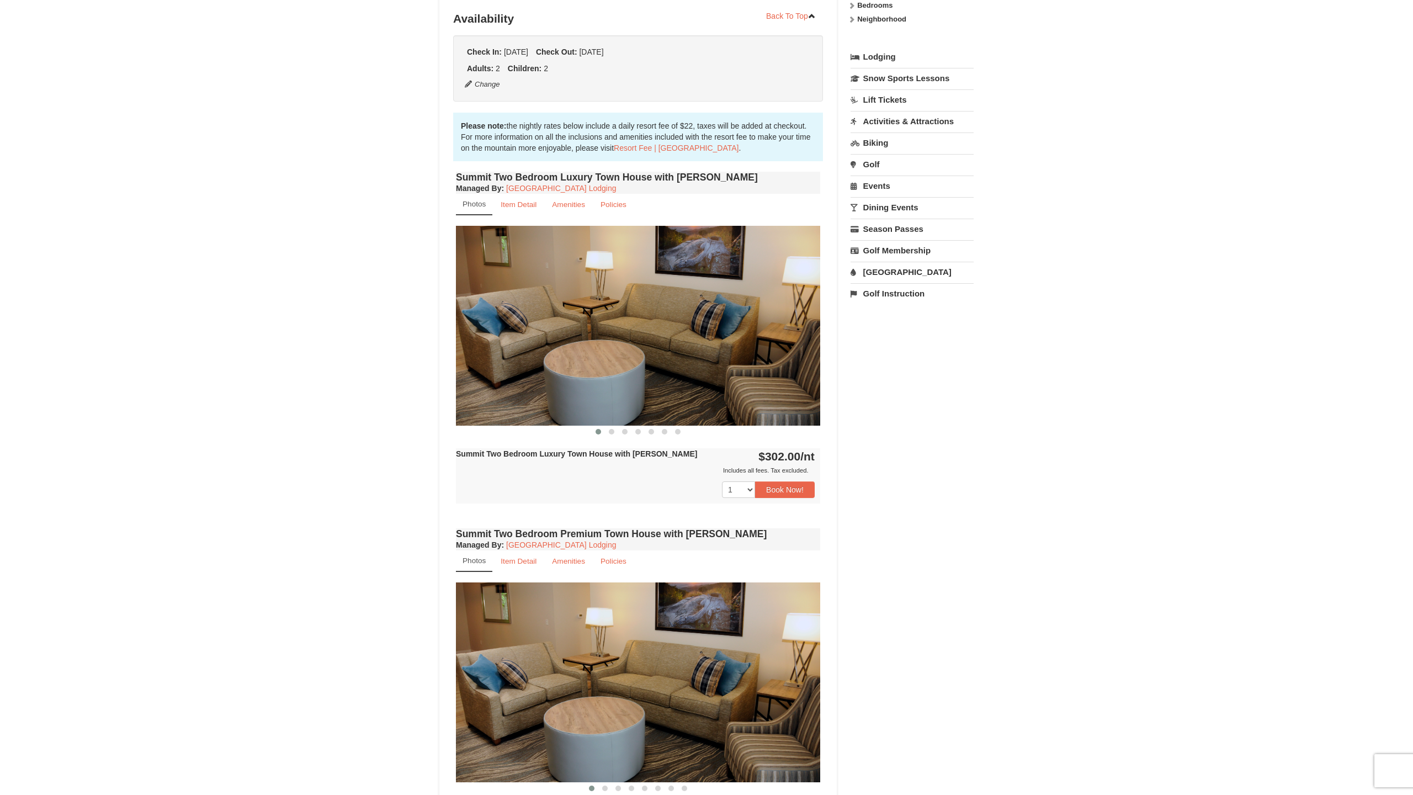
scroll to position [212, 0]
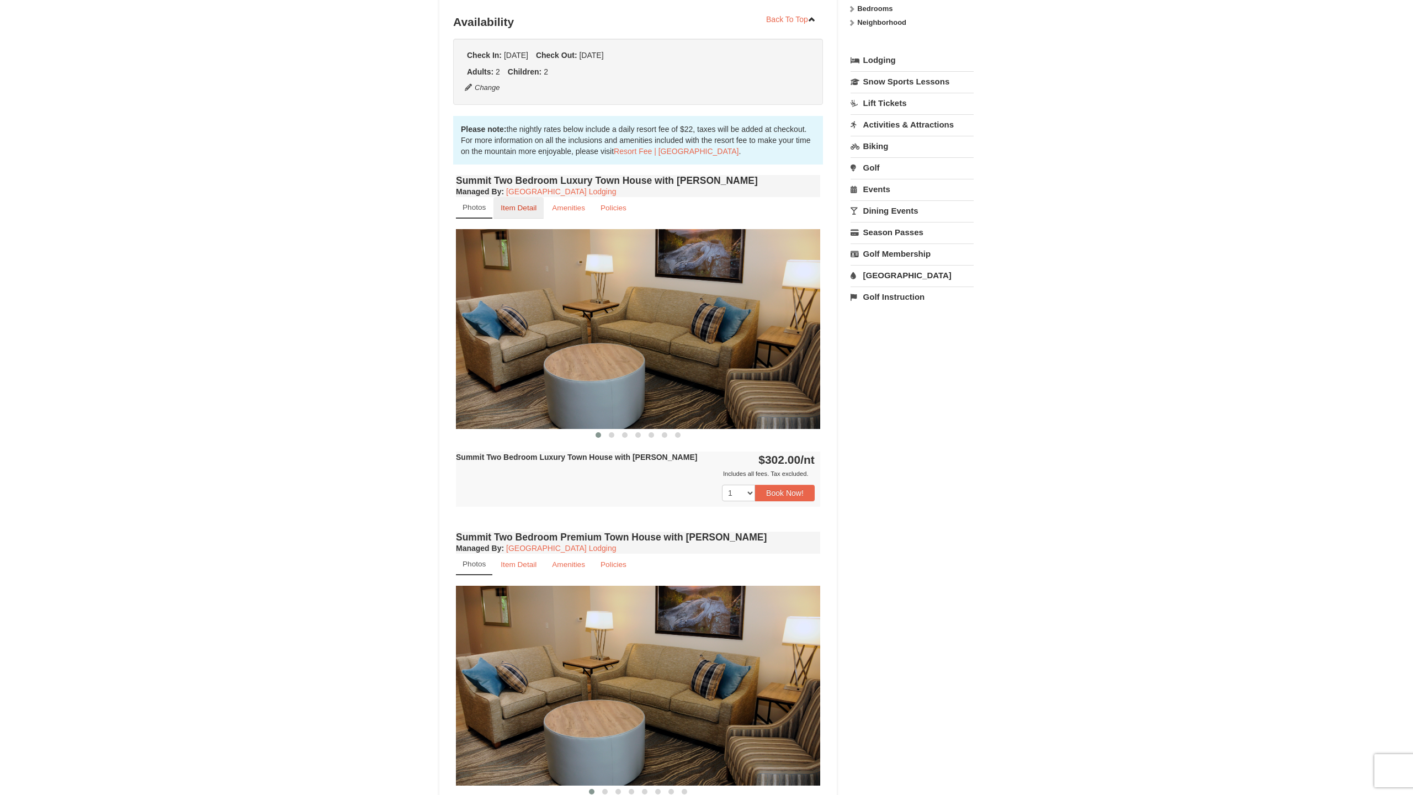
click at [531, 210] on small "Item Detail" at bounding box center [519, 208] width 36 height 8
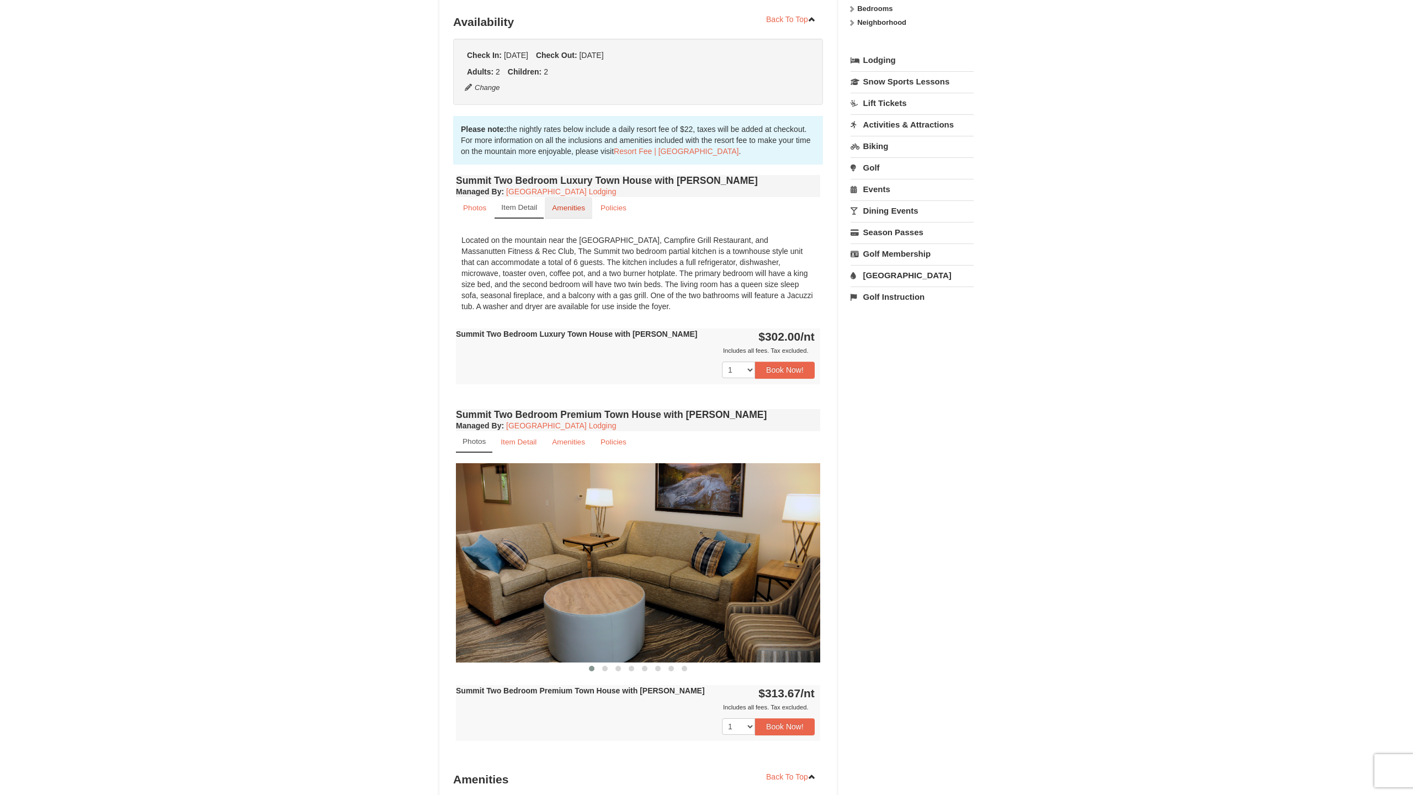
click at [564, 209] on small "Amenities" at bounding box center [568, 208] width 33 height 8
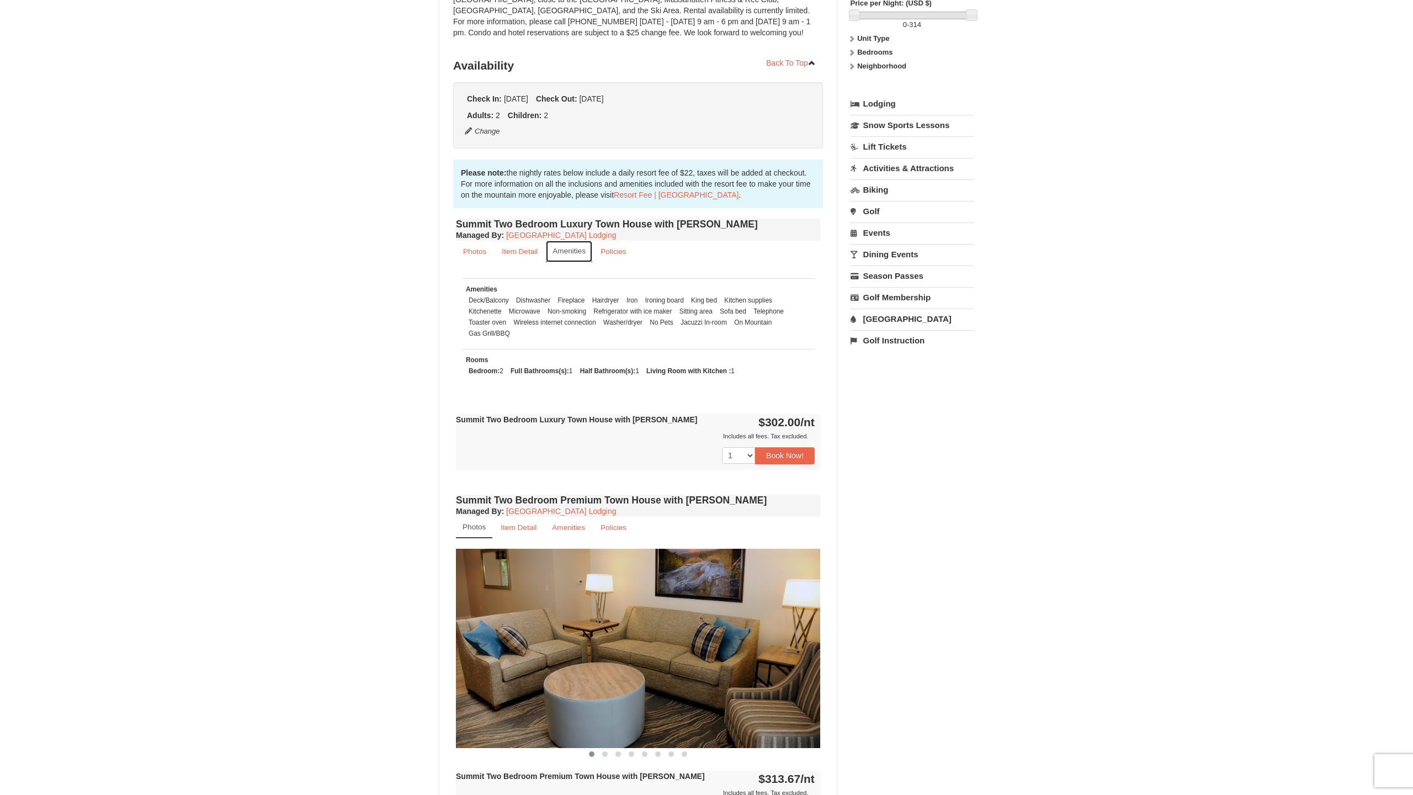
scroll to position [172, 0]
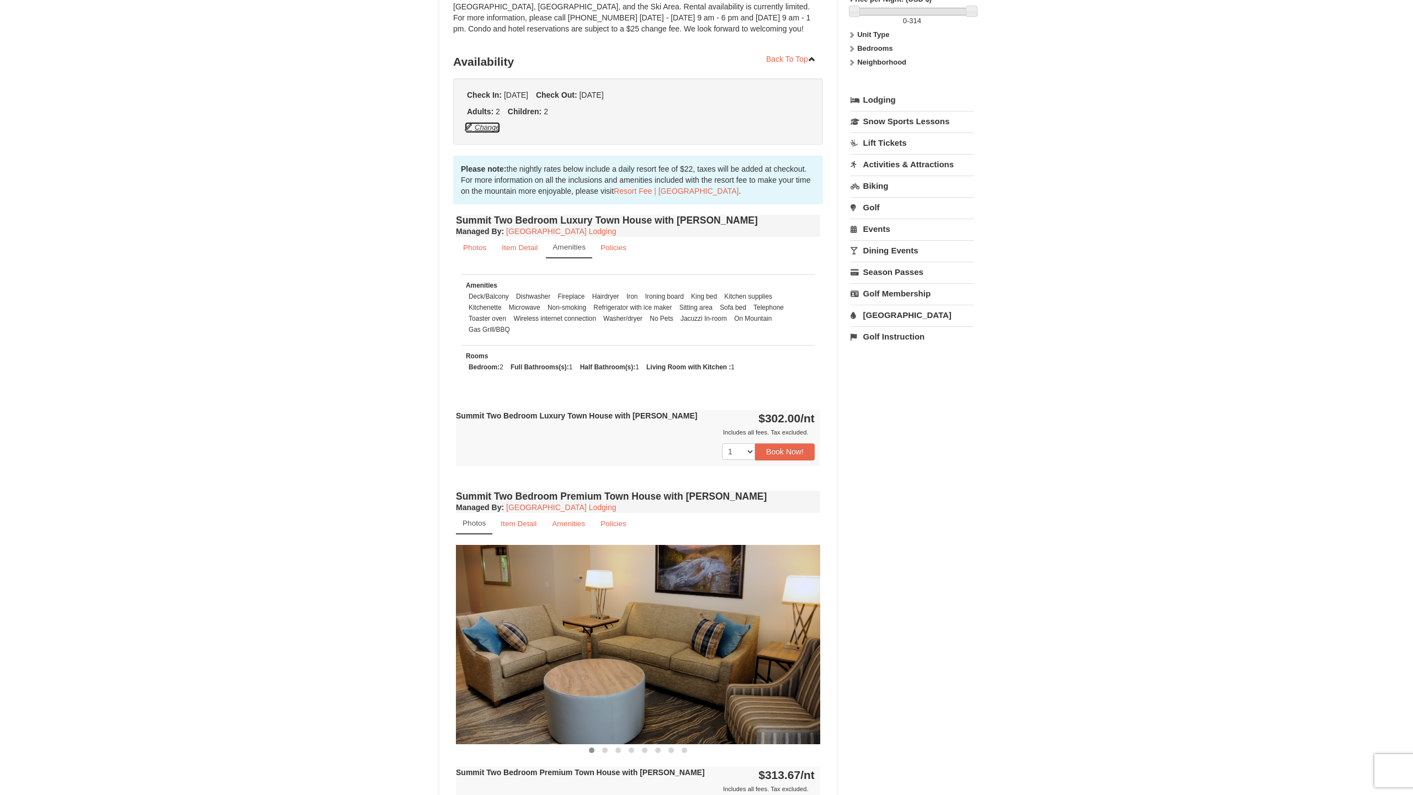
click at [492, 125] on button "Change" at bounding box center [482, 127] width 36 height 12
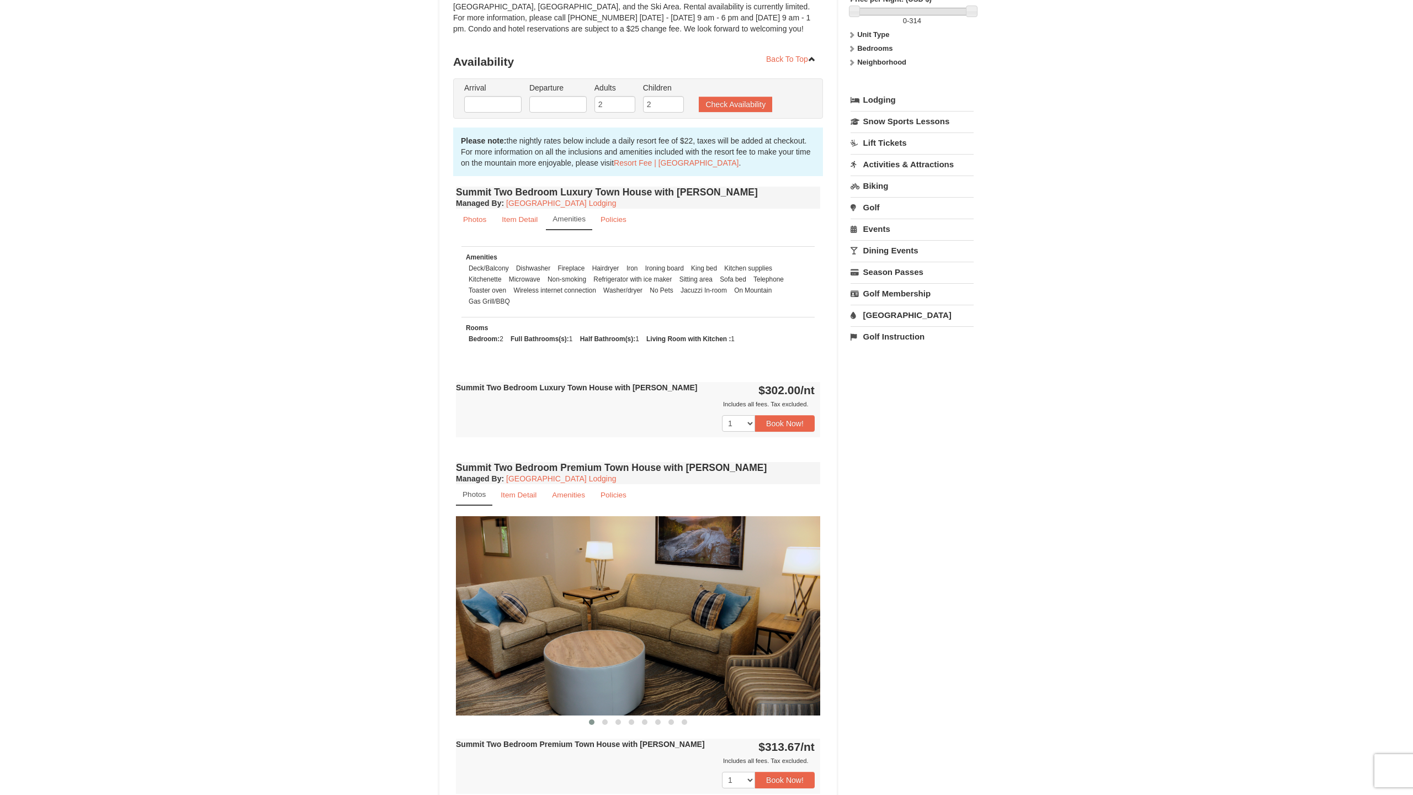
type input "01/05/2026"
type input "01/11/2026"
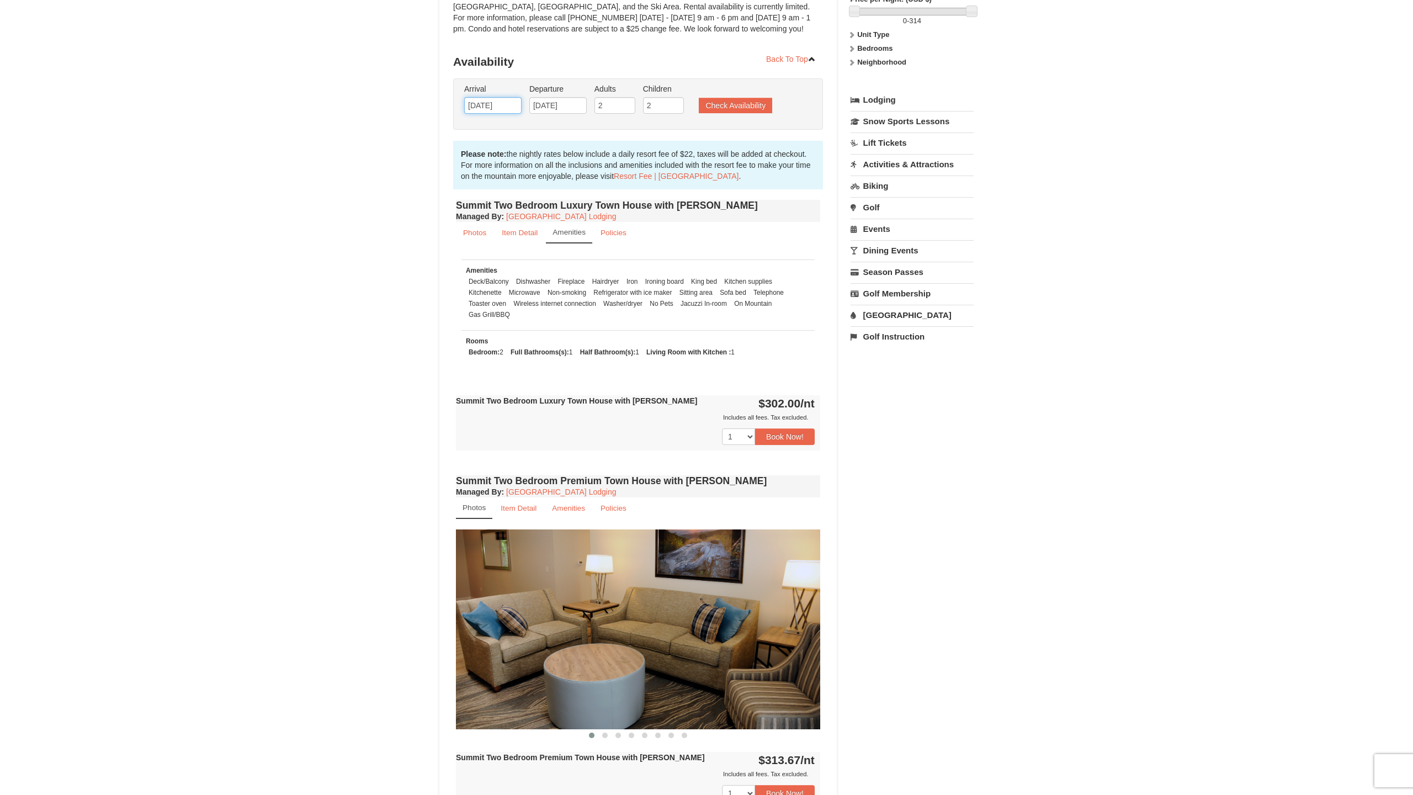
click at [504, 105] on input "01/05/2026" at bounding box center [492, 105] width 57 height 17
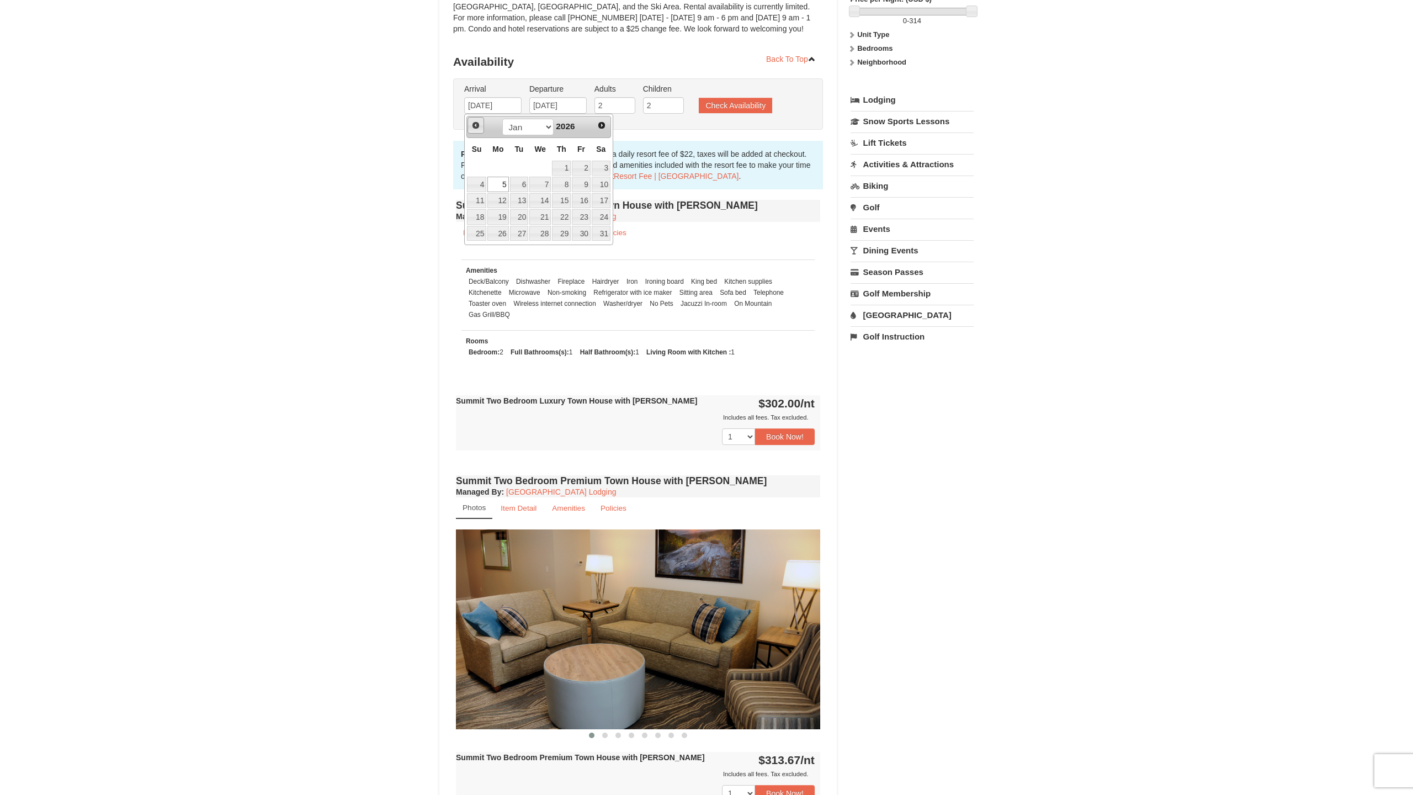
click at [477, 122] on span "Prev" at bounding box center [475, 125] width 9 height 9
click at [500, 235] on link "29" at bounding box center [497, 233] width 21 height 15
type input "[DATE]"
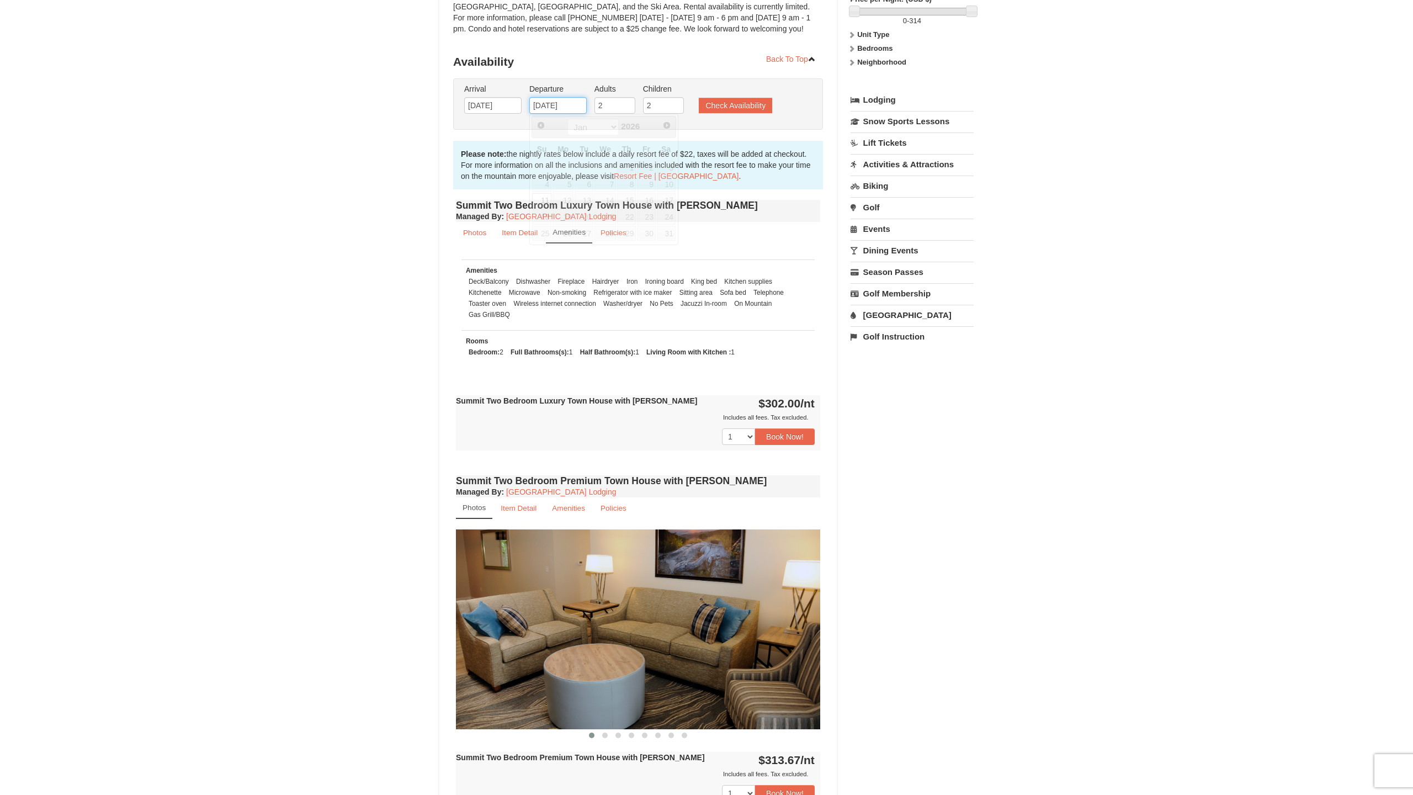
click at [558, 110] on input "01/11/2026" at bounding box center [557, 105] width 57 height 17
click at [547, 183] on link "4" at bounding box center [541, 184] width 19 height 15
type input "[DATE]"
click at [728, 112] on button "Check Availability" at bounding box center [735, 105] width 73 height 15
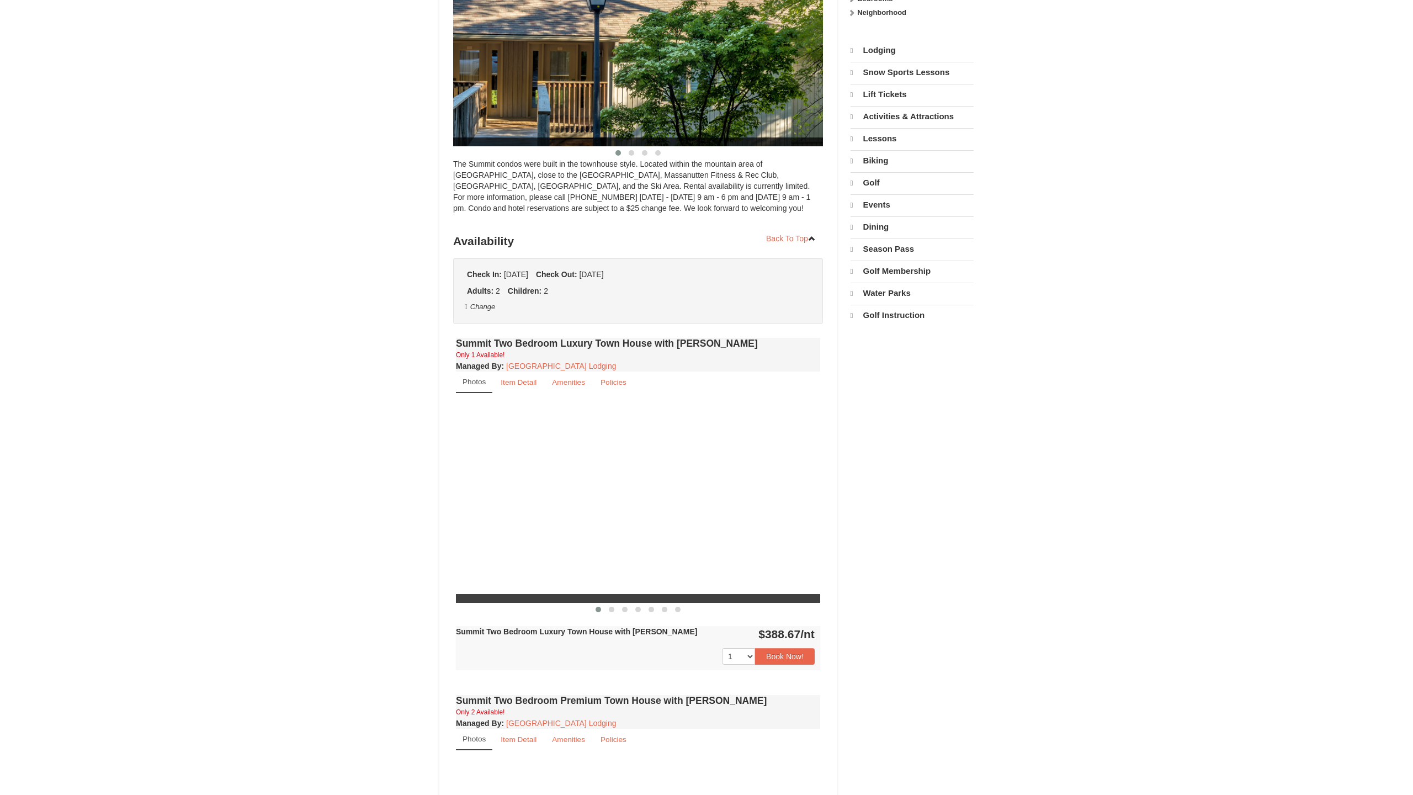
select select "9"
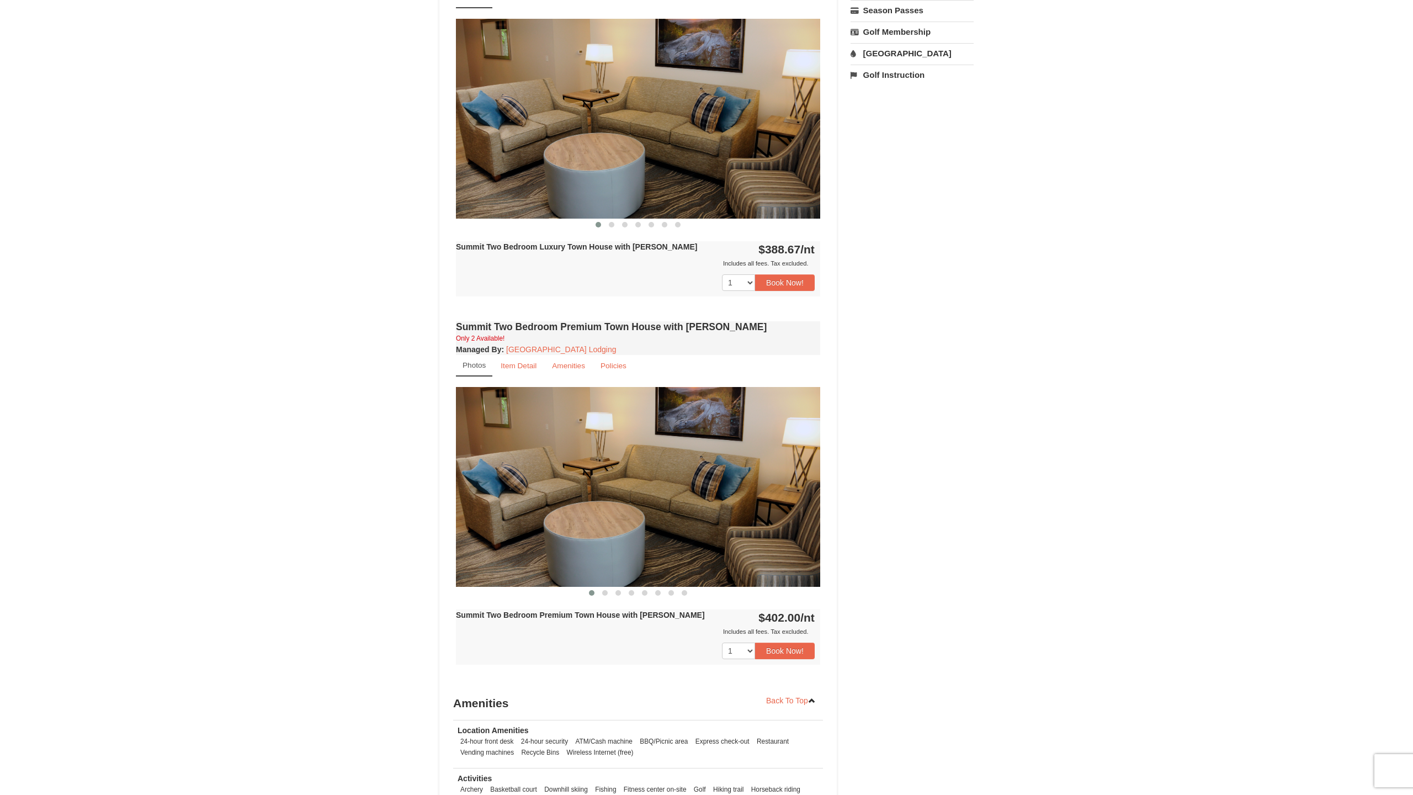
scroll to position [435, 0]
